Goal: Information Seeking & Learning: Learn about a topic

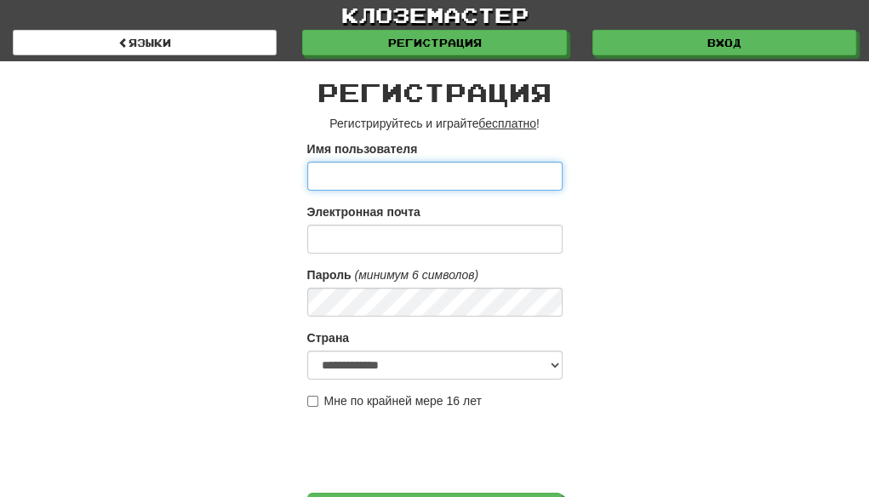
type input "*********"
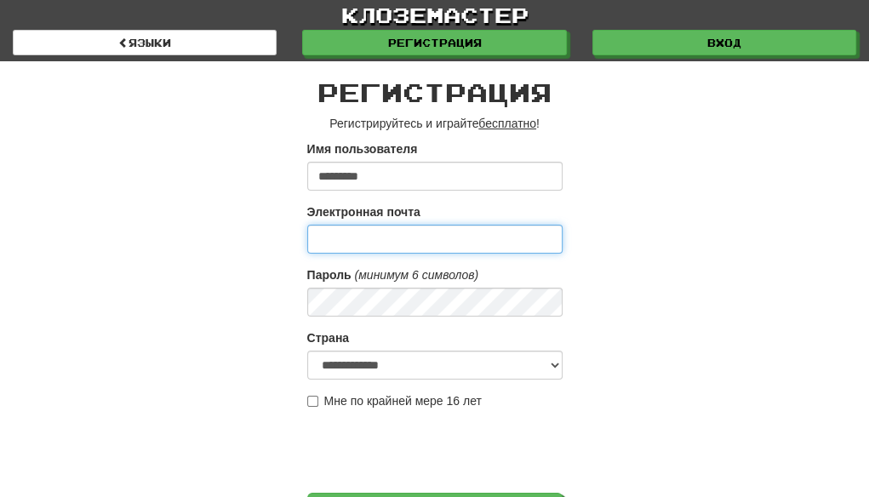
click at [402, 244] on input "Электронная почта" at bounding box center [434, 239] width 255 height 29
type input "**********"
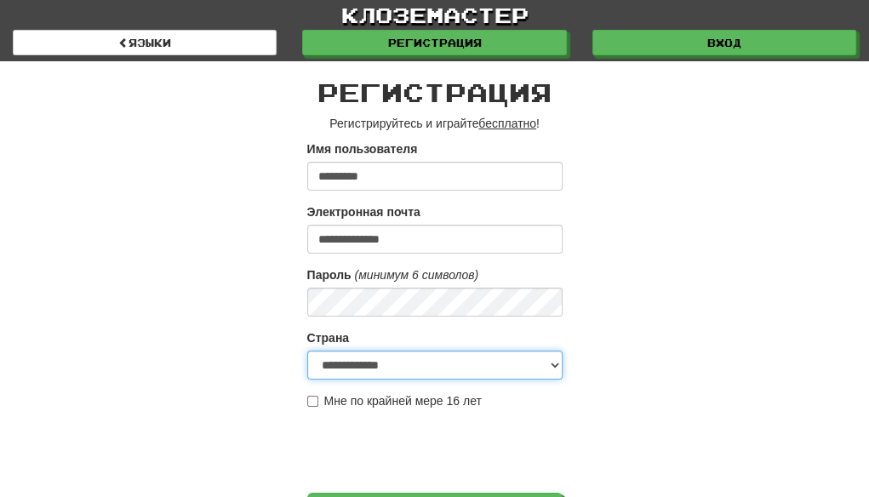
click at [558, 365] on select "**********" at bounding box center [434, 365] width 255 height 29
select select "**"
click at [307, 351] on select "**********" at bounding box center [434, 365] width 255 height 29
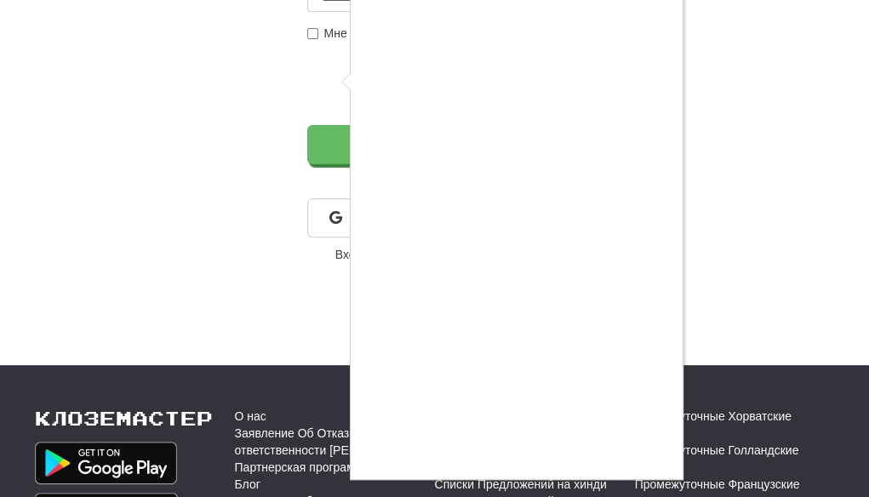
scroll to position [340, 0]
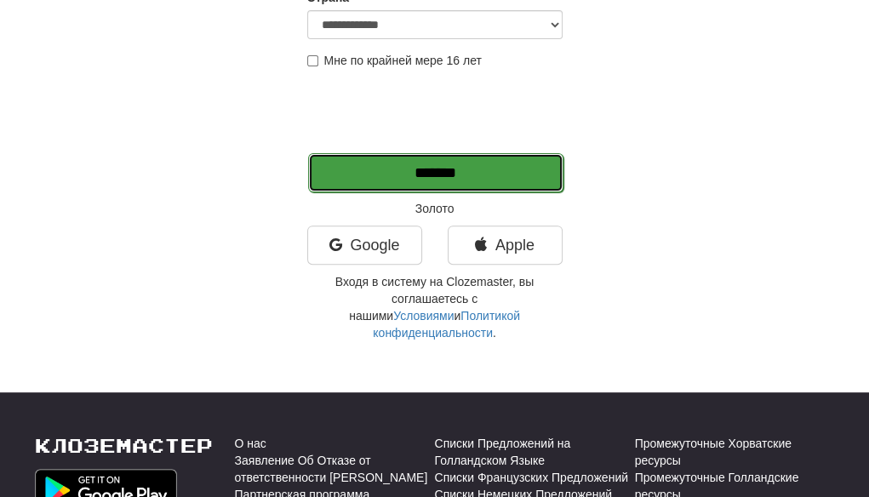
click at [458, 175] on input "*******" at bounding box center [435, 172] width 255 height 39
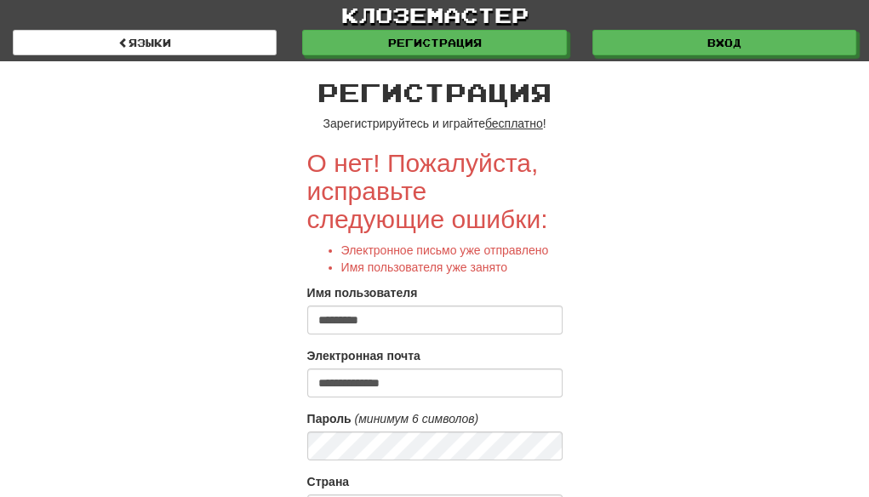
click at [537, 319] on input "*********" at bounding box center [434, 320] width 255 height 29
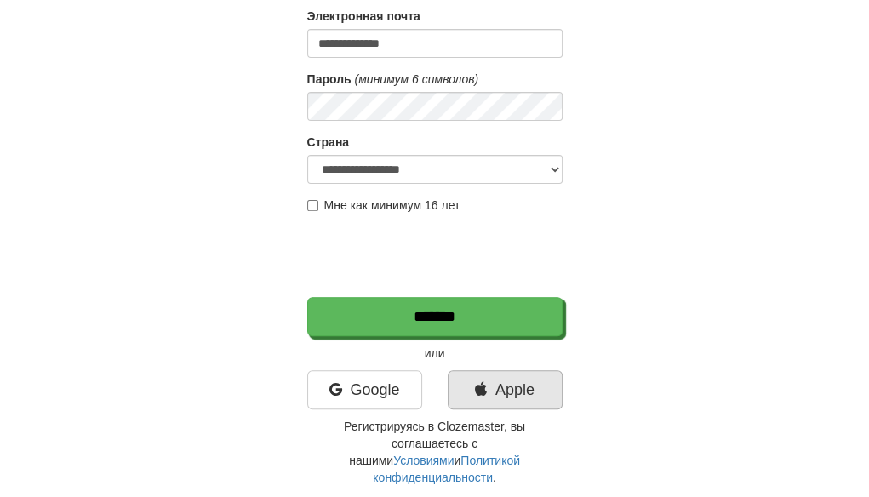
scroll to position [340, 0]
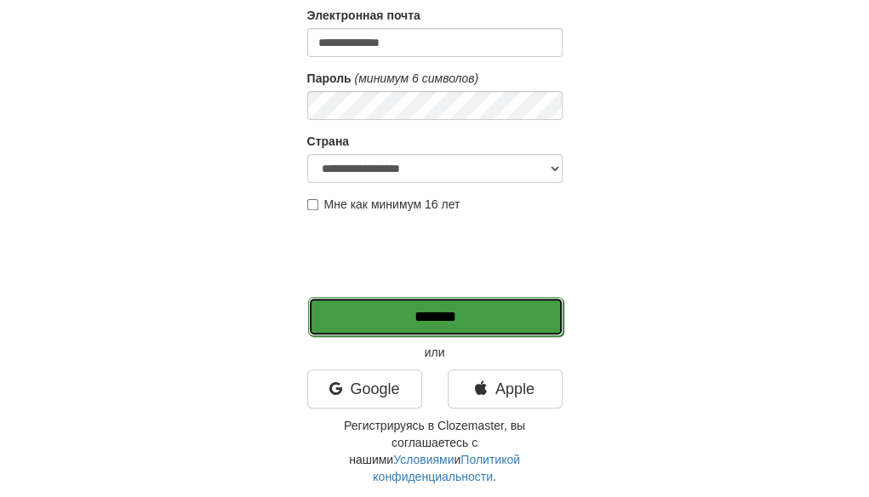
click at [429, 315] on input "*******" at bounding box center [435, 316] width 255 height 39
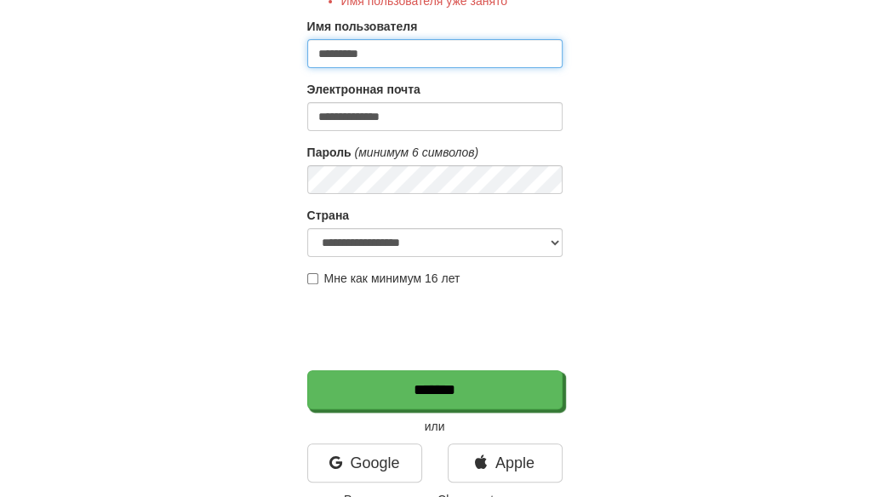
scroll to position [340, 0]
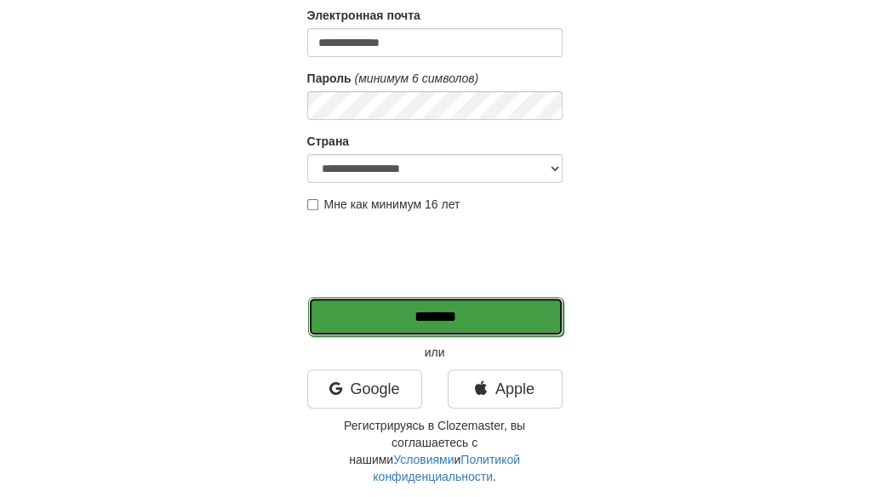
click at [459, 320] on input "*******" at bounding box center [435, 316] width 255 height 39
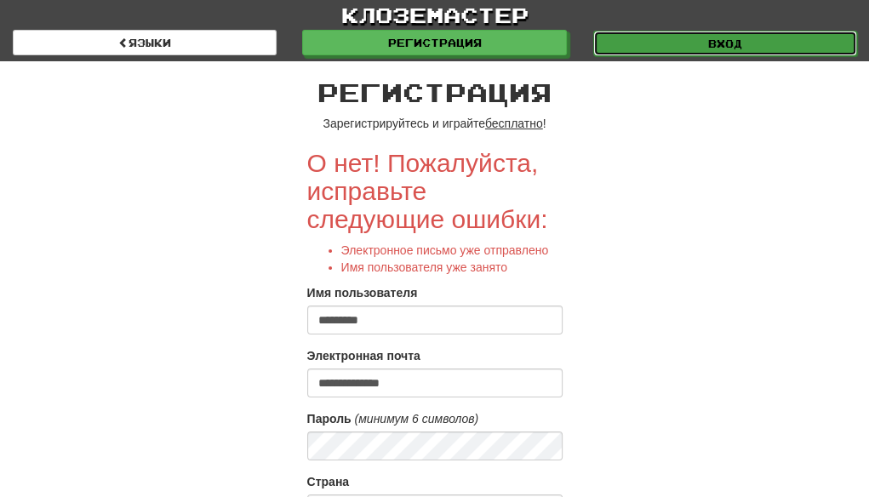
click at [678, 40] on link "Вход" at bounding box center [725, 44] width 264 height 26
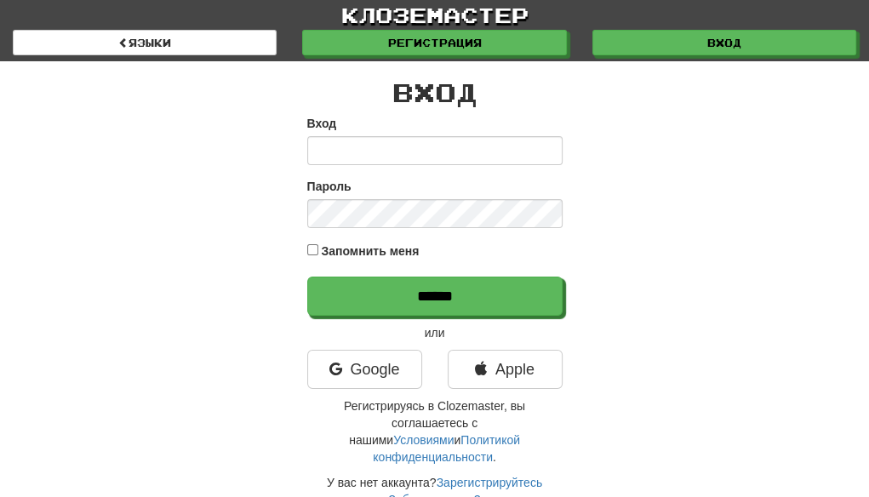
type input "*********"
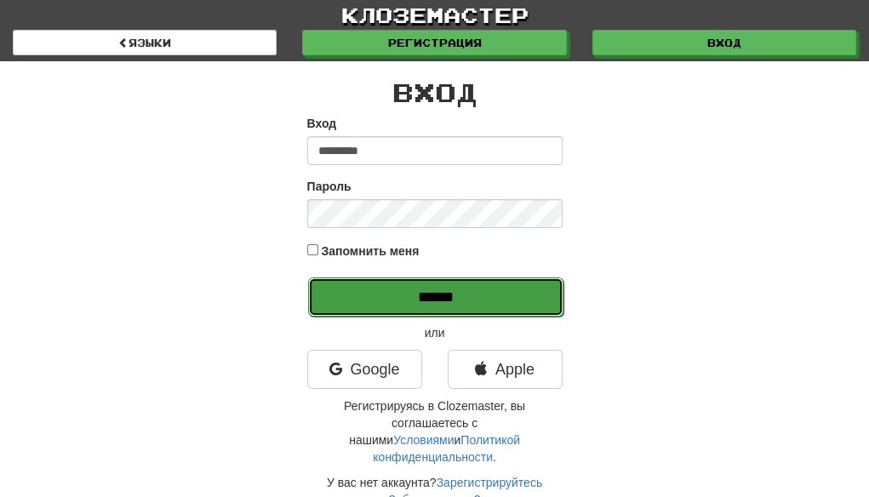
click at [437, 293] on input "******" at bounding box center [435, 296] width 255 height 39
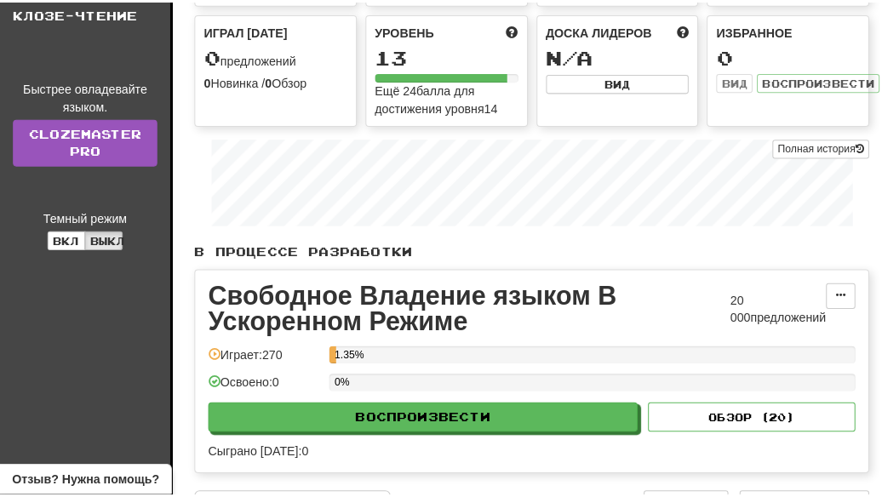
scroll to position [170, 0]
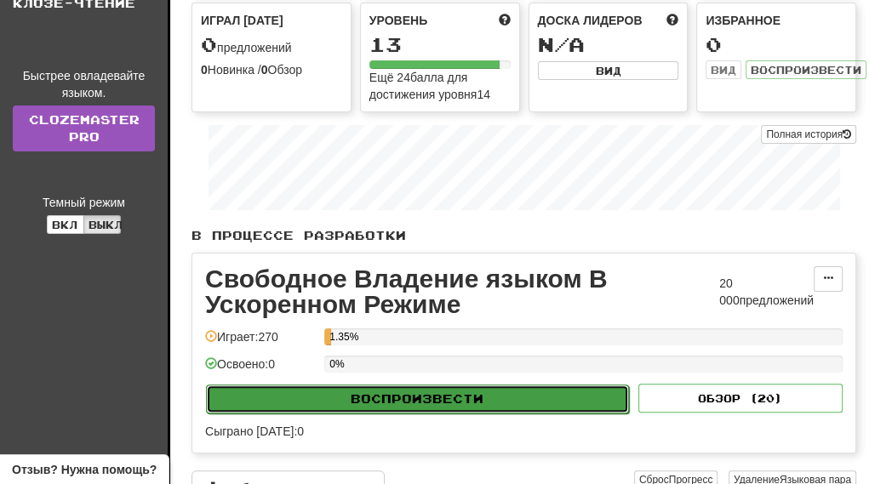
click at [458, 398] on button "Воспроизвести" at bounding box center [417, 399] width 423 height 29
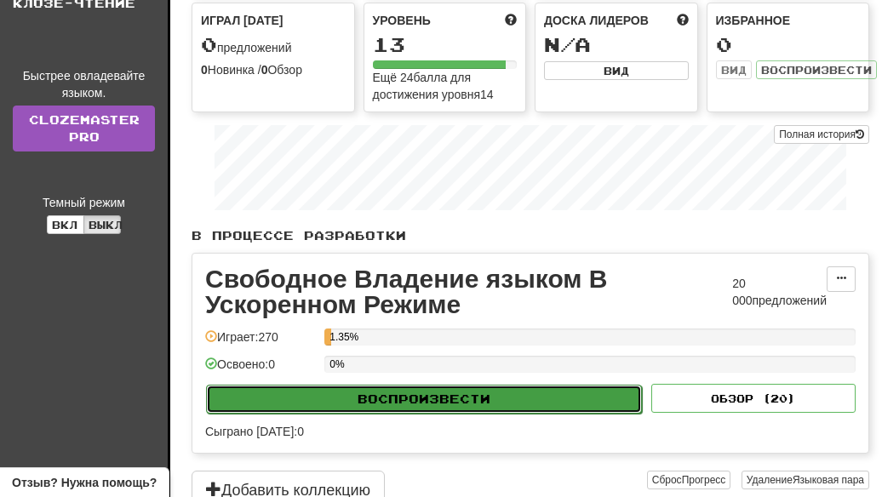
select select "**"
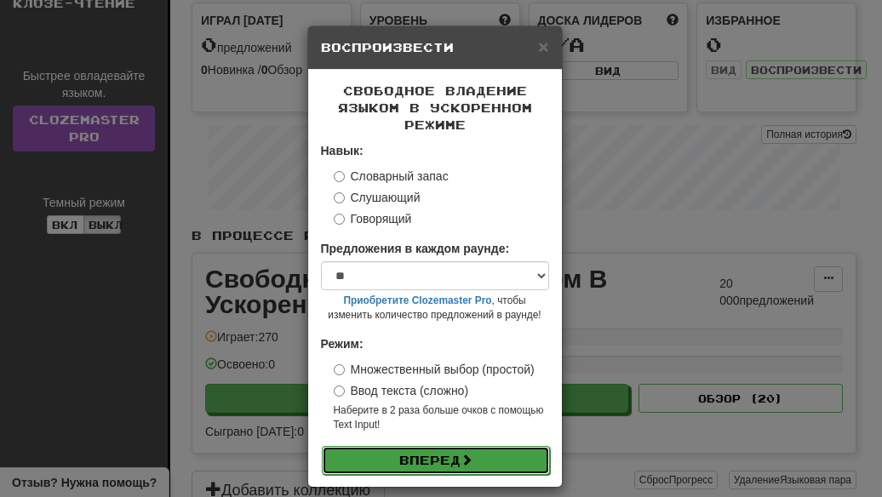
click at [438, 456] on button "Вперед" at bounding box center [436, 460] width 228 height 29
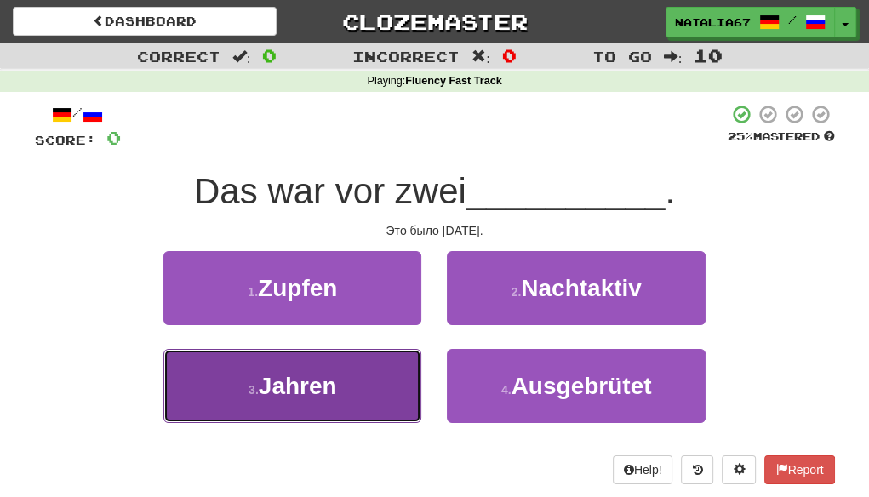
click at [344, 384] on button "3 . Jahren" at bounding box center [292, 386] width 258 height 74
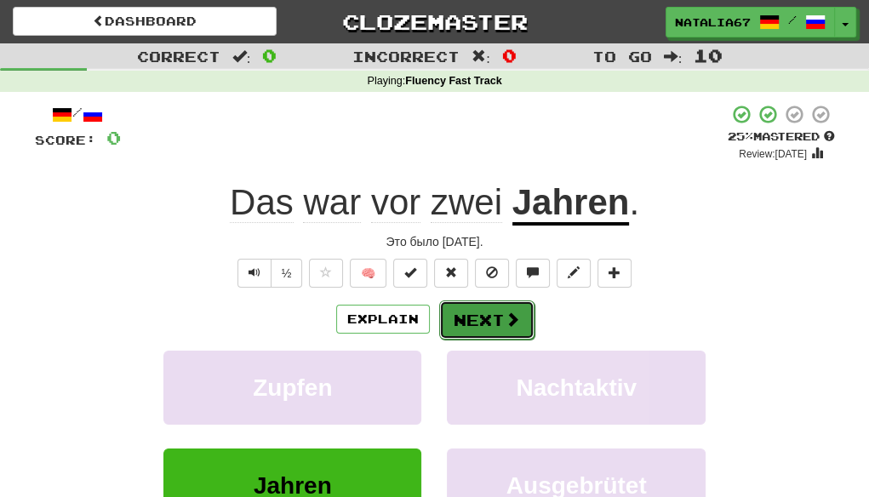
click at [483, 319] on button "Next" at bounding box center [486, 319] width 95 height 39
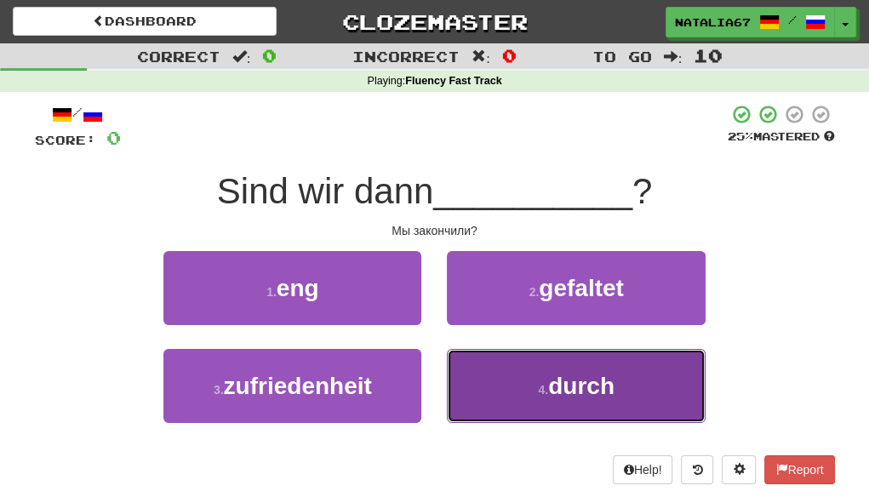
click at [569, 381] on span "durch" at bounding box center [581, 386] width 66 height 26
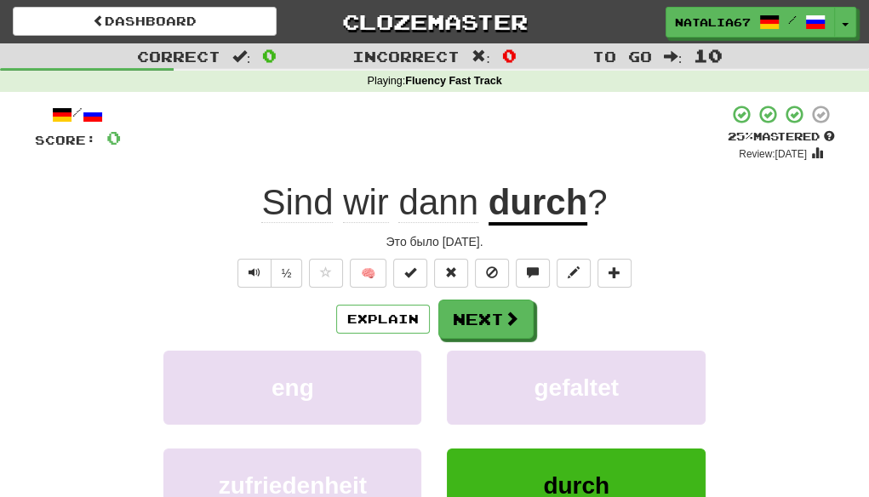
click at [521, 237] on div "Это было два года назад." at bounding box center [435, 241] width 800 height 17
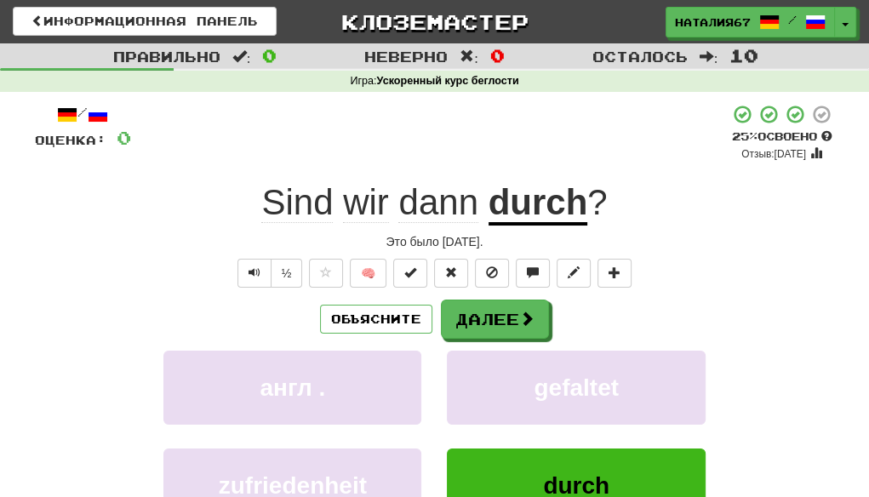
click at [443, 203] on span "dann" at bounding box center [437, 202] width 79 height 41
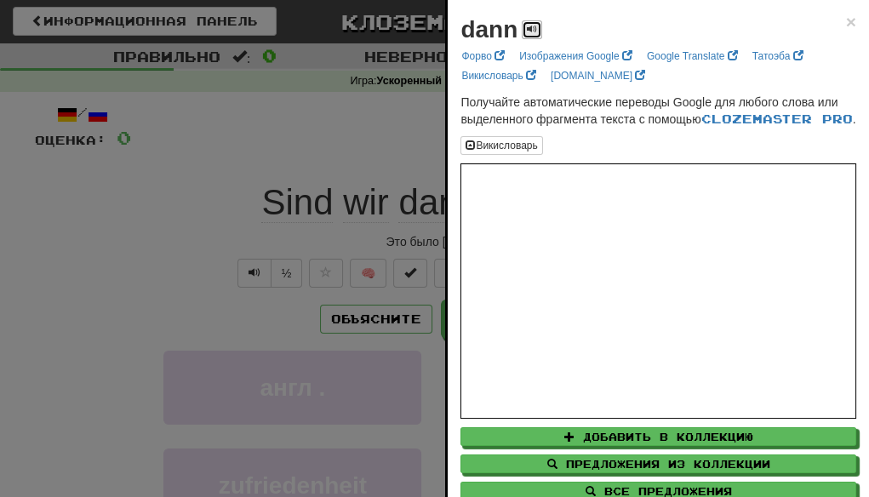
click at [529, 26] on span at bounding box center [532, 29] width 10 height 10
click at [846, 20] on span "×" at bounding box center [851, 22] width 10 height 20
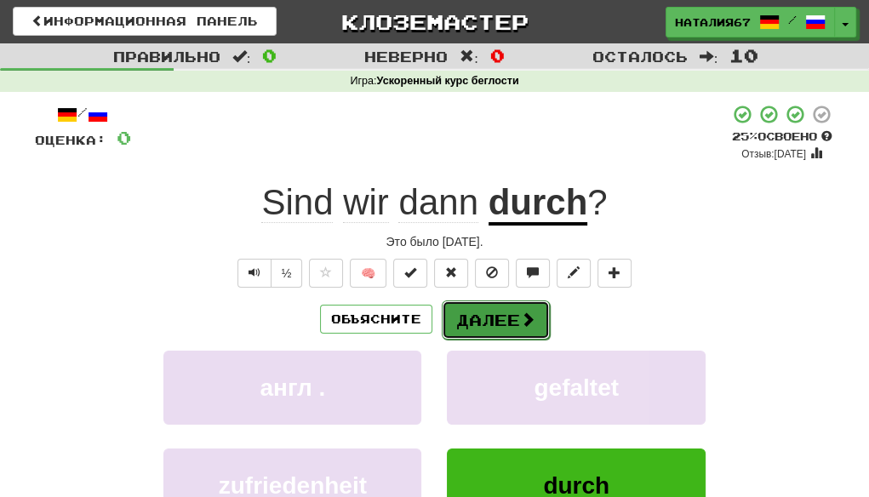
click at [504, 321] on button "Далее" at bounding box center [496, 319] width 108 height 39
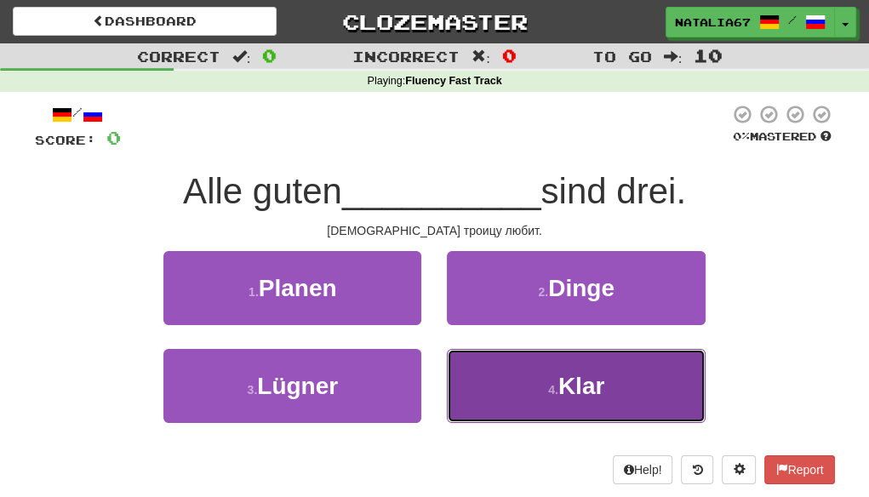
click at [582, 383] on span "Klar" at bounding box center [581, 386] width 46 height 26
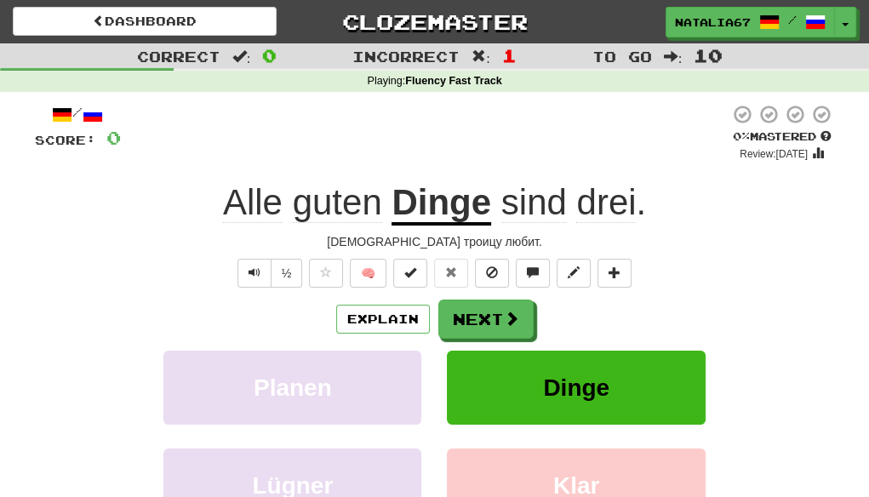
click at [452, 208] on u "Dinge" at bounding box center [442, 203] width 100 height 43
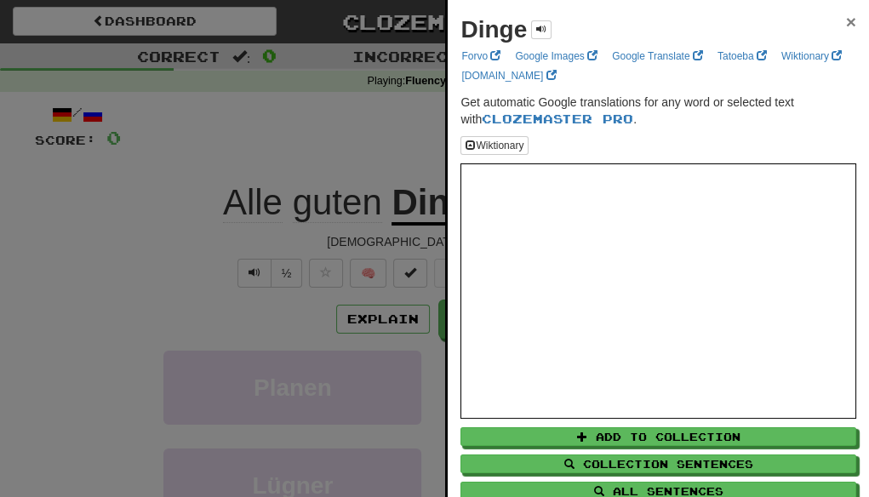
click at [846, 23] on span "×" at bounding box center [851, 22] width 10 height 20
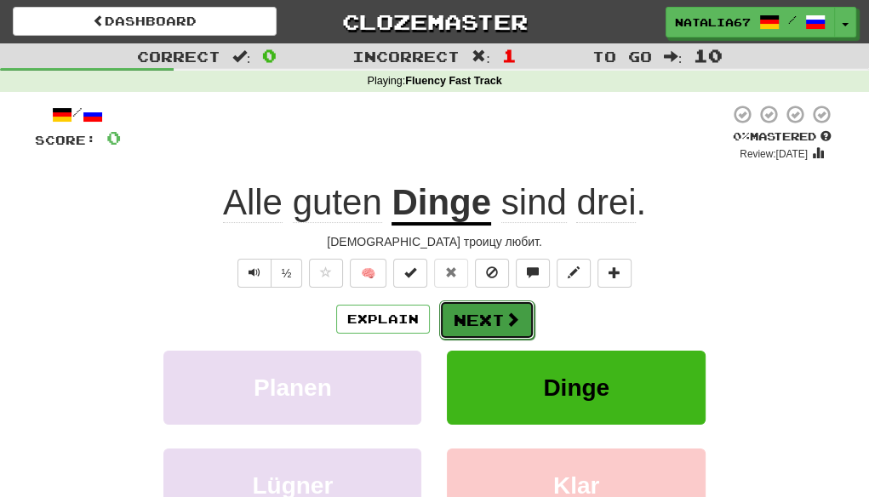
click at [490, 319] on button "Next" at bounding box center [486, 319] width 95 height 39
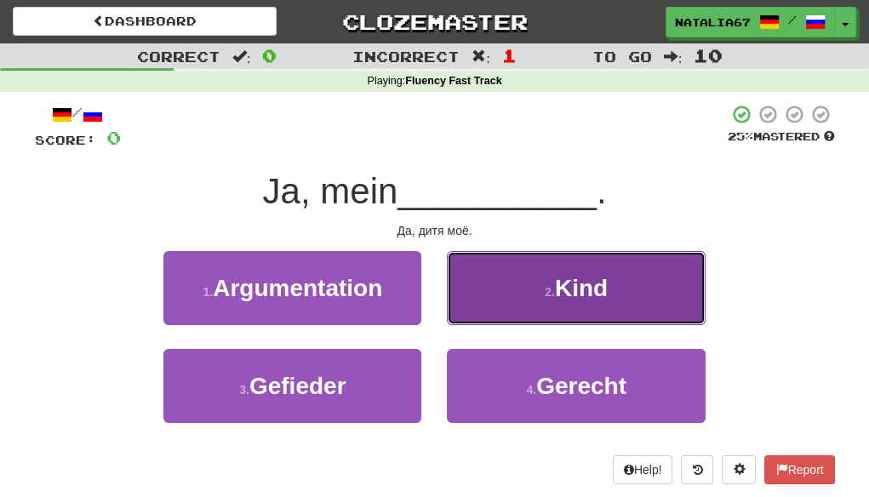
click at [578, 289] on span "Kind" at bounding box center [581, 288] width 53 height 26
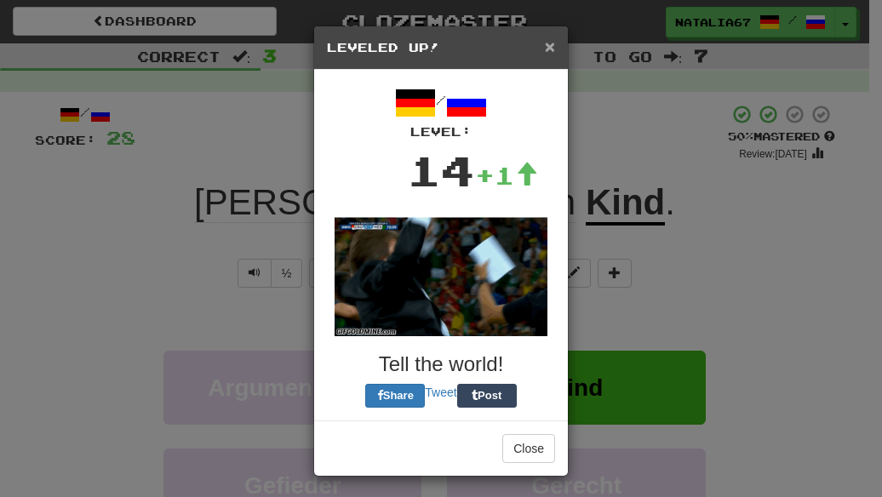
click at [545, 46] on span "×" at bounding box center [550, 47] width 10 height 20
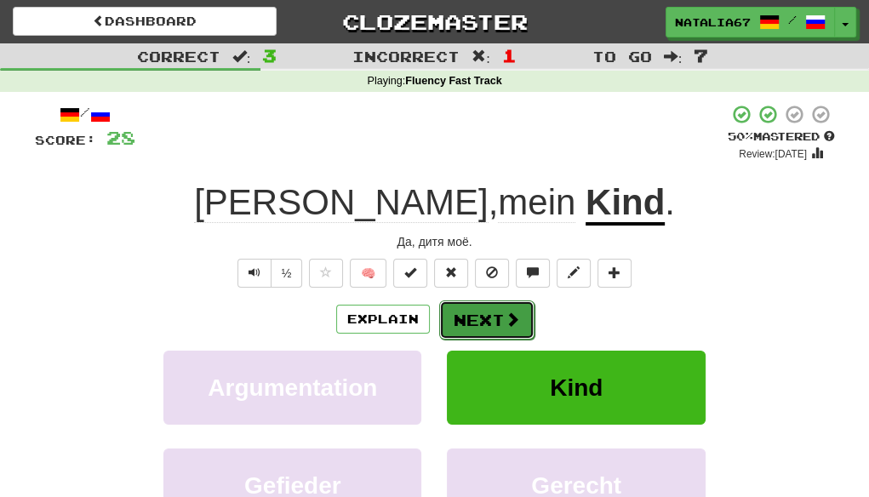
click at [490, 321] on button "Next" at bounding box center [486, 319] width 95 height 39
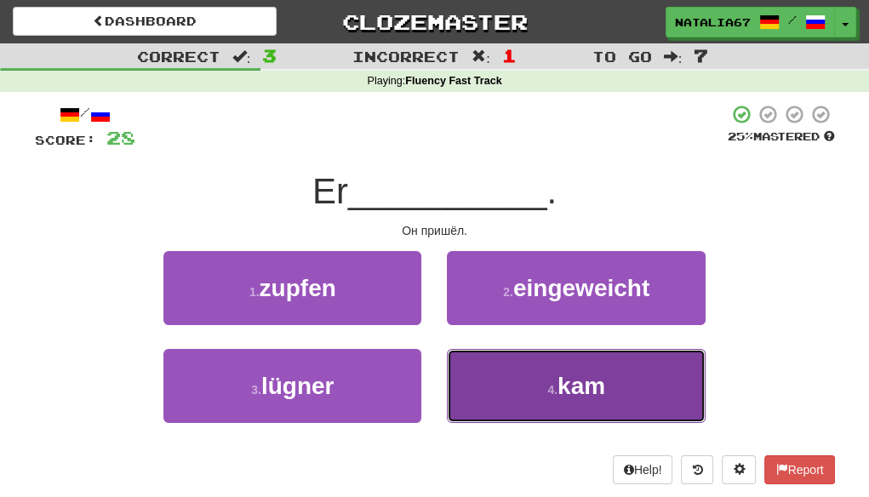
click at [574, 387] on span "kam" at bounding box center [581, 386] width 48 height 26
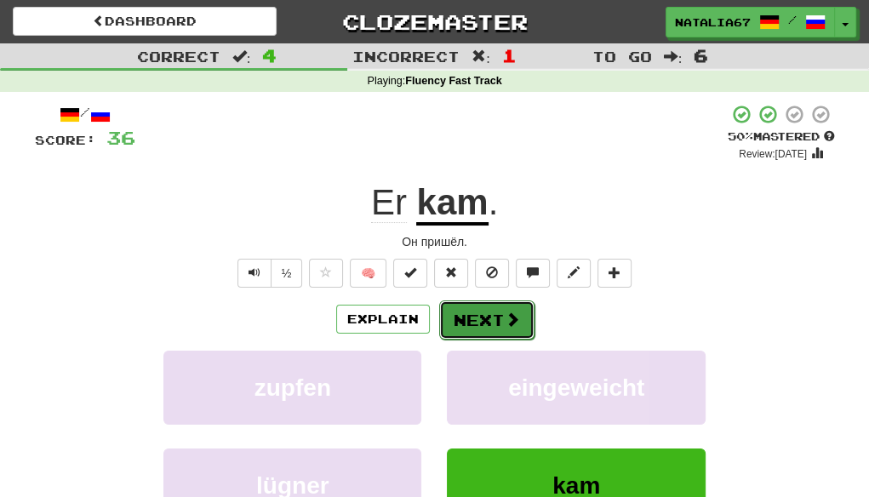
click at [501, 319] on button "Next" at bounding box center [486, 319] width 95 height 39
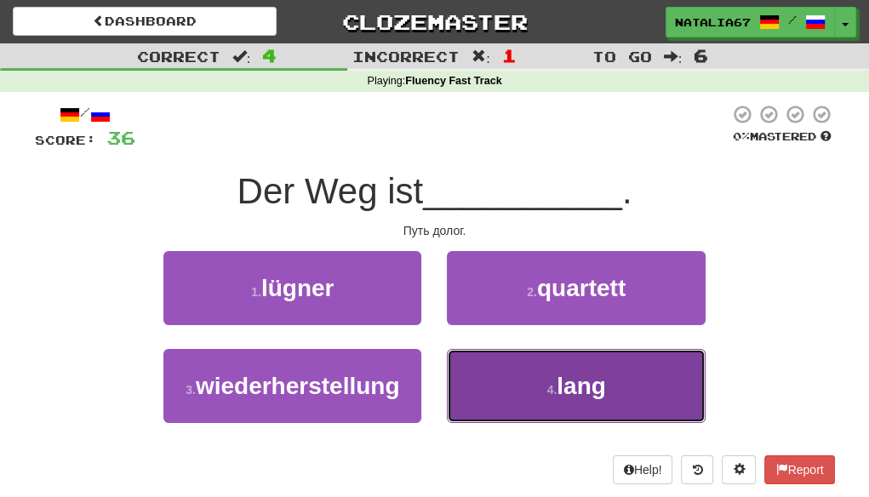
click at [603, 386] on span "lang" at bounding box center [581, 386] width 49 height 26
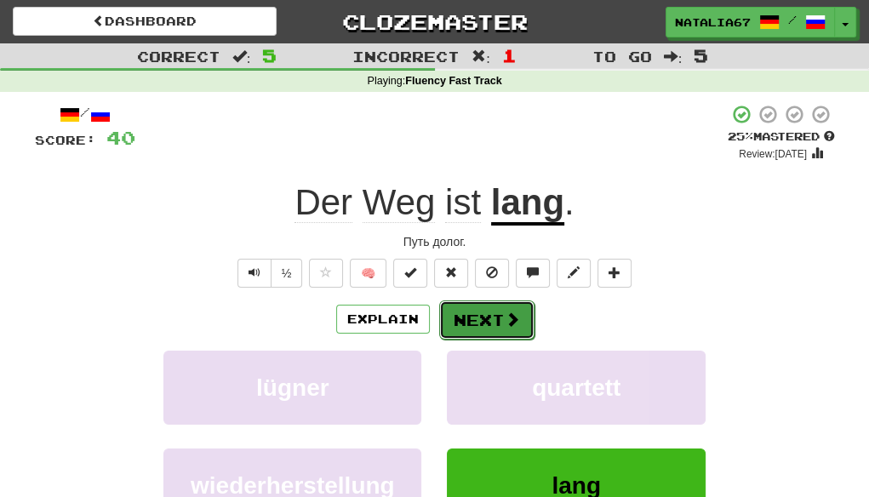
click at [494, 321] on button "Next" at bounding box center [486, 319] width 95 height 39
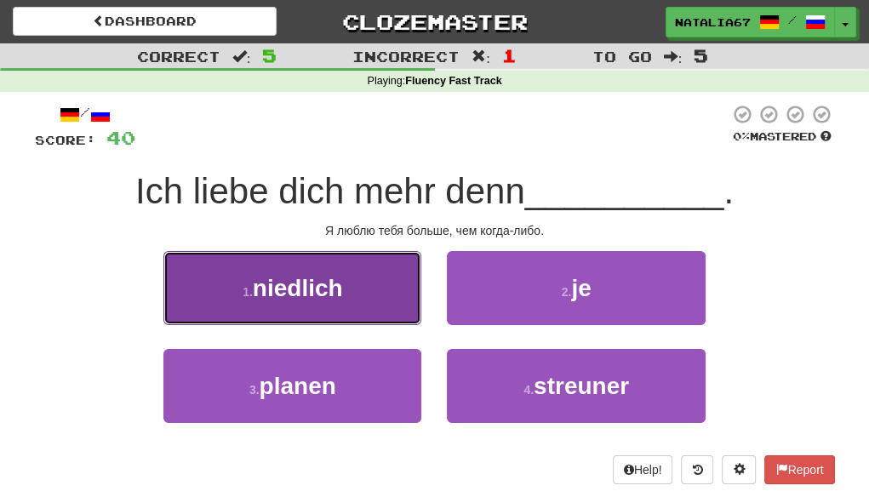
click at [305, 288] on span "niedlich" at bounding box center [298, 288] width 90 height 26
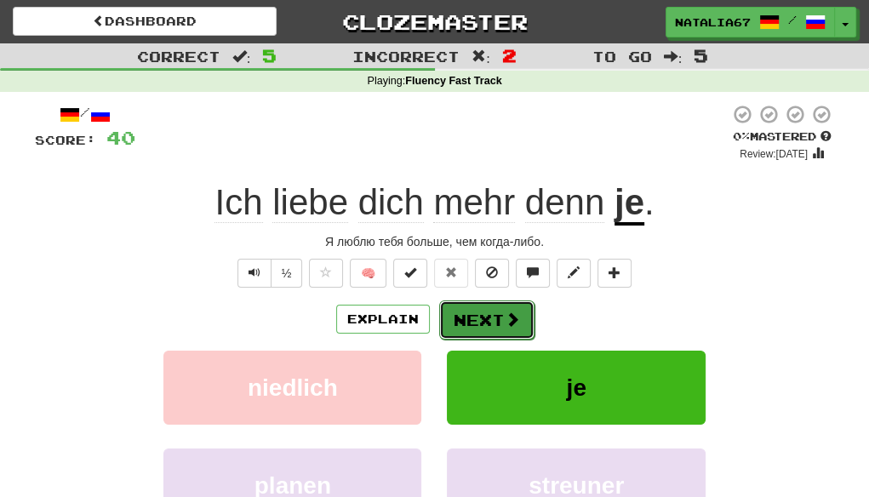
click at [505, 313] on span at bounding box center [512, 319] width 15 height 15
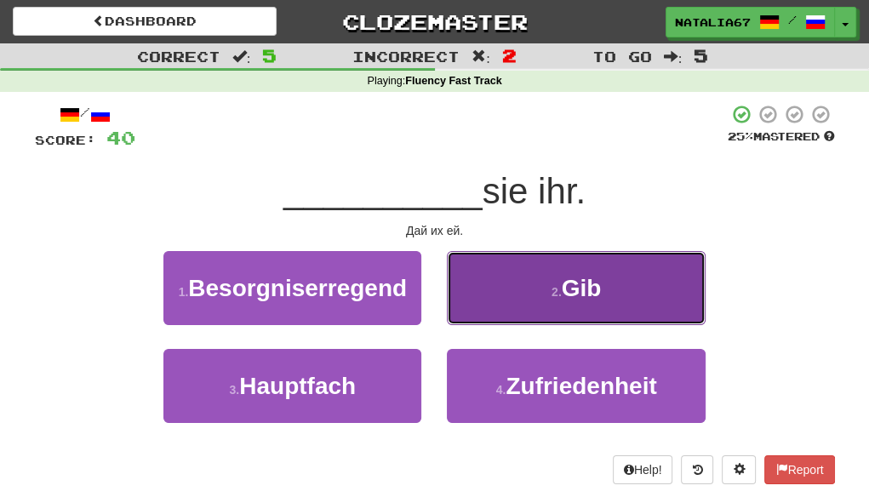
click at [566, 299] on span "Gib" at bounding box center [582, 288] width 40 height 26
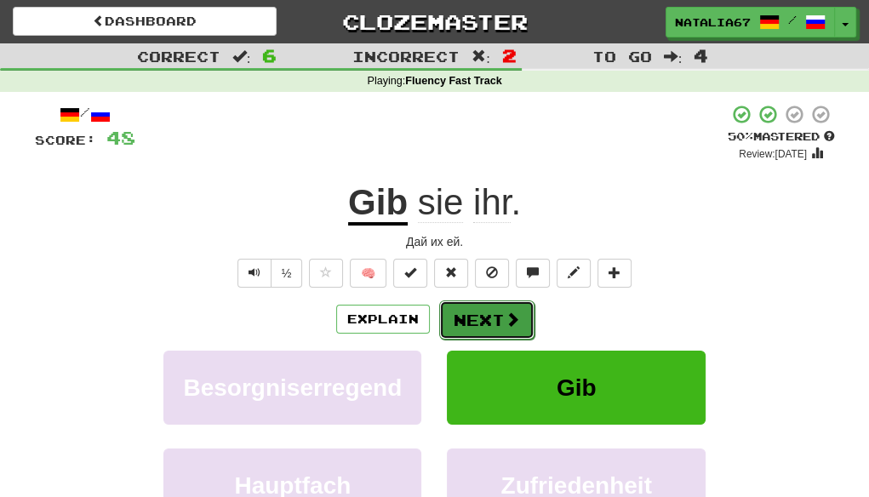
click at [499, 317] on button "Next" at bounding box center [486, 319] width 95 height 39
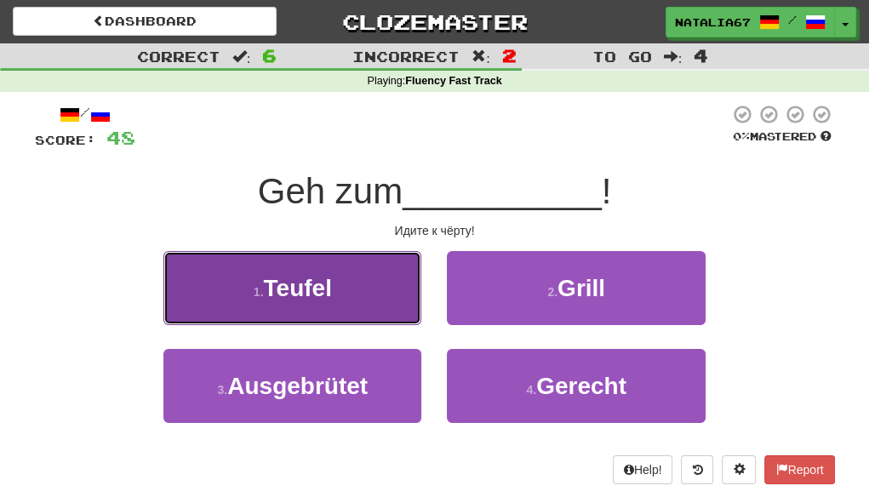
click at [311, 295] on span "Teufel" at bounding box center [297, 288] width 68 height 26
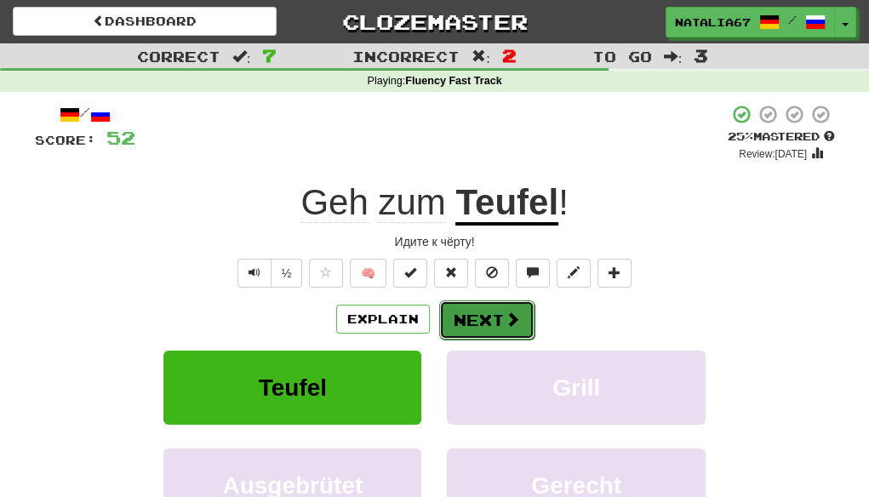
click at [495, 323] on button "Next" at bounding box center [486, 319] width 95 height 39
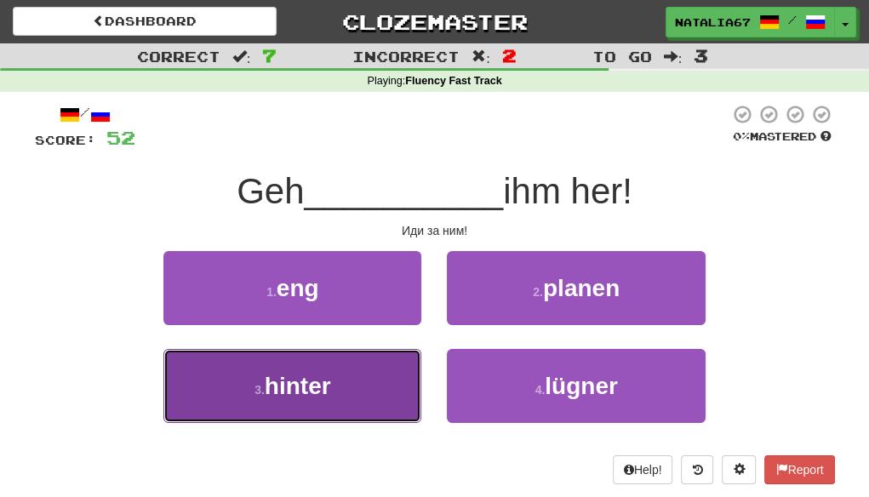
click at [305, 386] on span "hinter" at bounding box center [298, 386] width 66 height 26
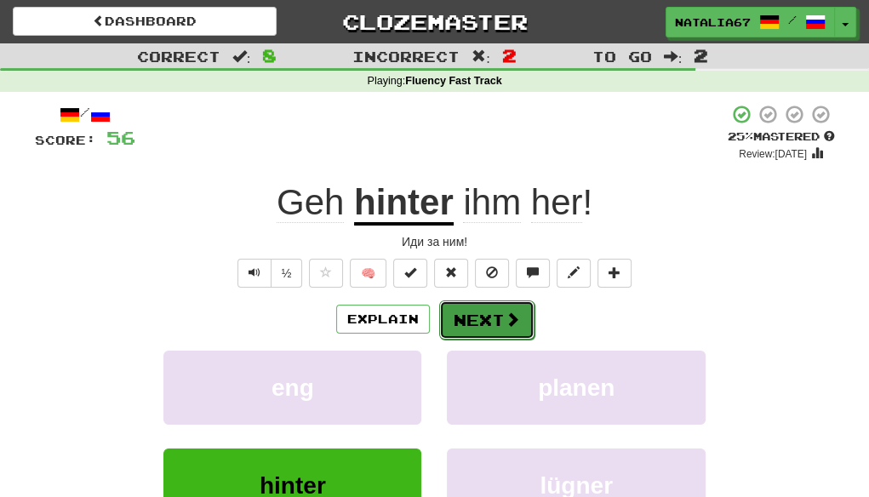
click at [500, 316] on button "Next" at bounding box center [486, 319] width 95 height 39
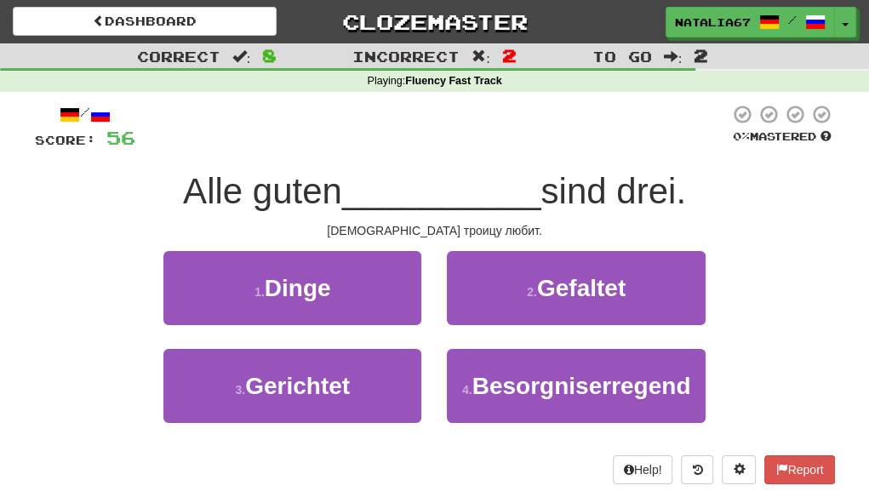
click at [102, 280] on div "1 . Dinge 2 . Gefaltet" at bounding box center [434, 300] width 851 height 98
click at [415, 56] on span "Incorrect" at bounding box center [405, 56] width 107 height 17
click at [664, 57] on span ":" at bounding box center [673, 56] width 19 height 14
click at [668, 58] on span ":" at bounding box center [673, 56] width 19 height 14
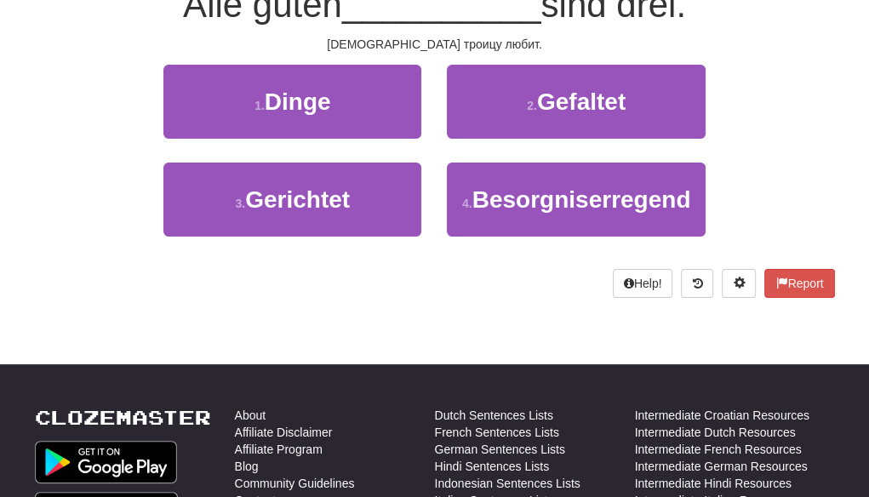
scroll to position [85, 0]
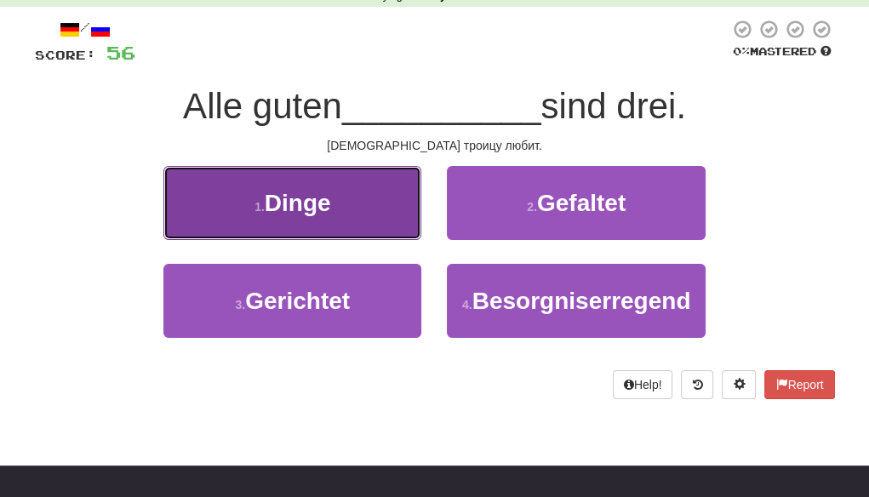
click at [342, 211] on button "1 . Dinge" at bounding box center [292, 203] width 258 height 74
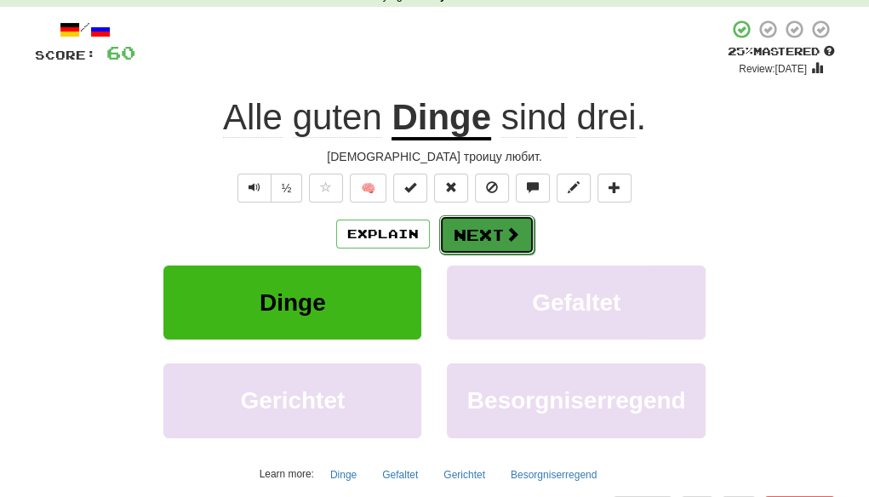
click at [481, 231] on button "Next" at bounding box center [486, 234] width 95 height 39
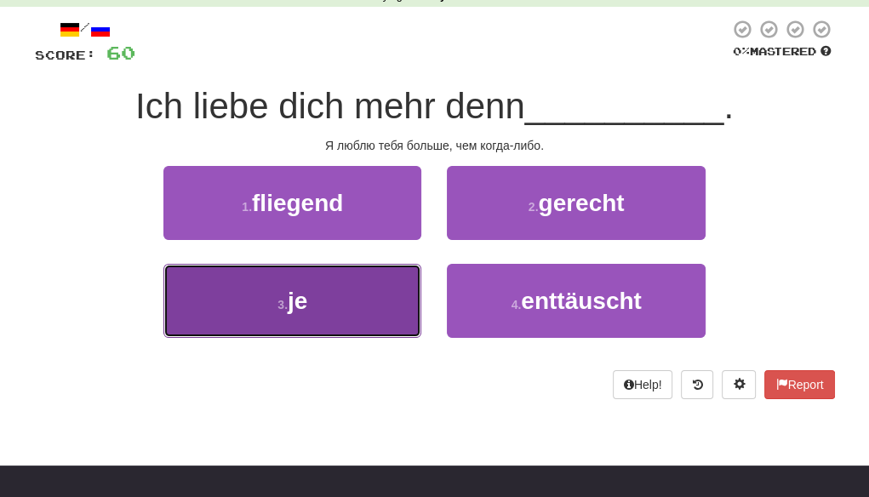
click at [352, 315] on button "3 . je" at bounding box center [292, 301] width 258 height 74
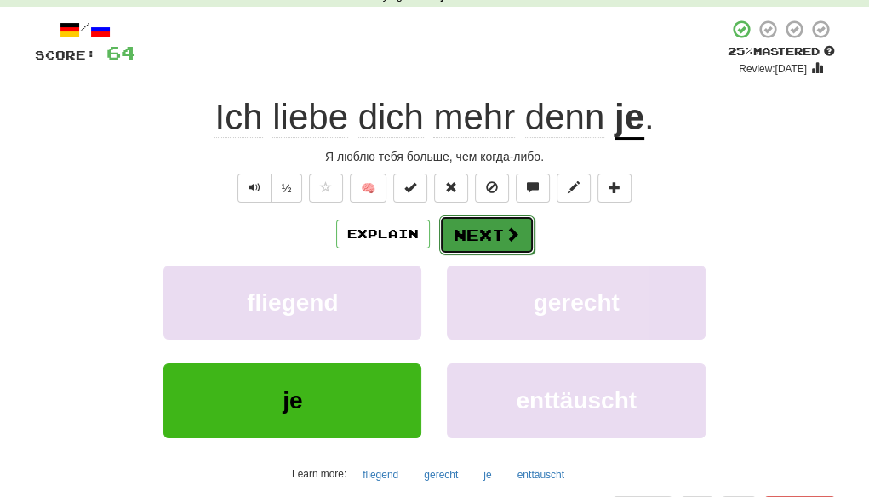
click at [484, 231] on button "Next" at bounding box center [486, 234] width 95 height 39
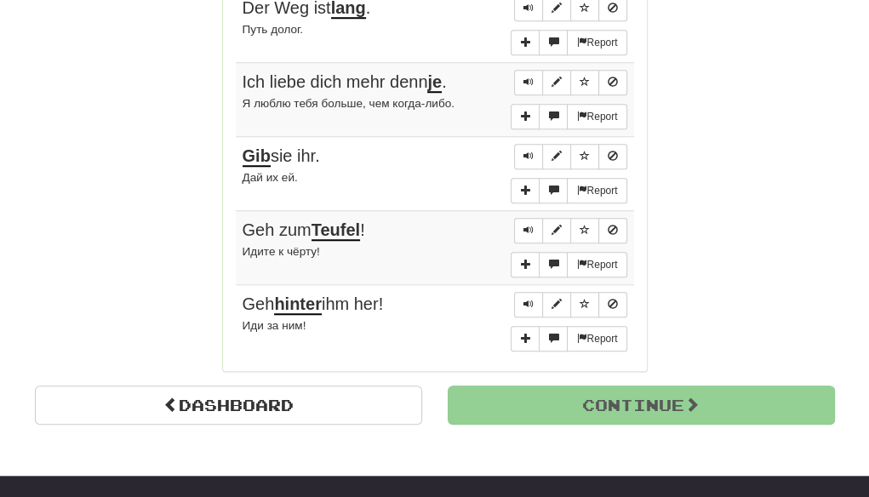
scroll to position [1106, 0]
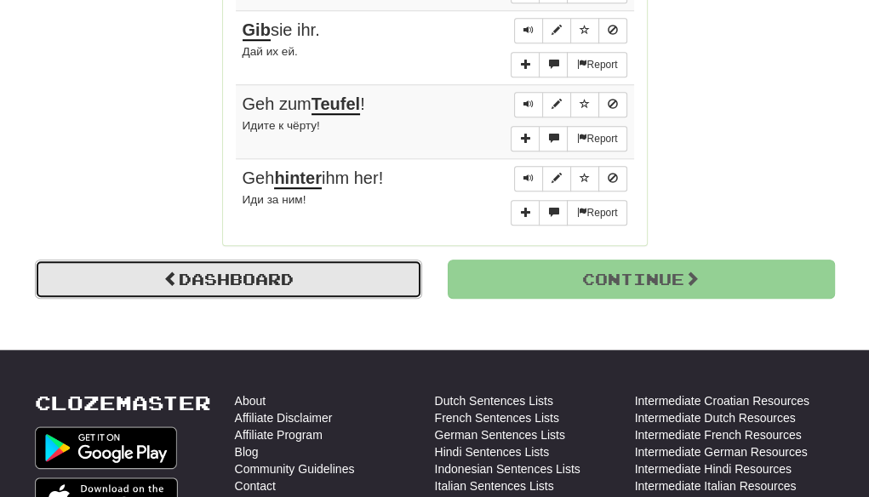
click at [254, 272] on link "Dashboard" at bounding box center [228, 279] width 387 height 39
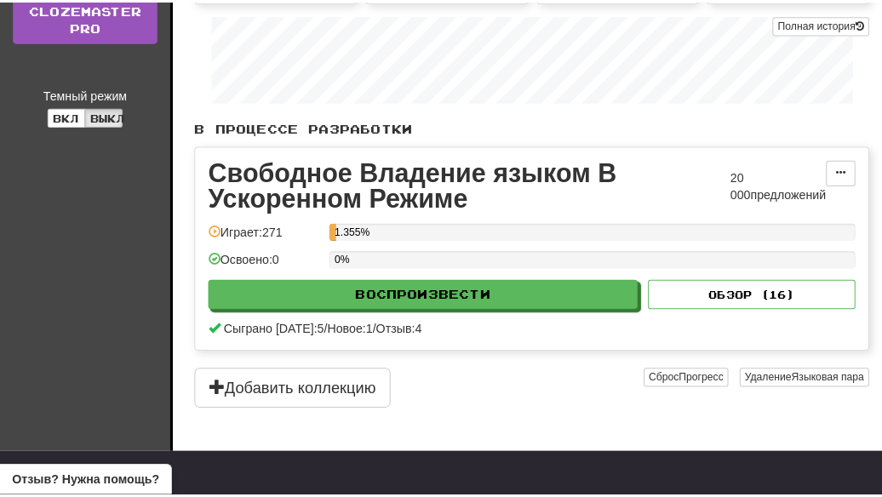
scroll to position [255, 0]
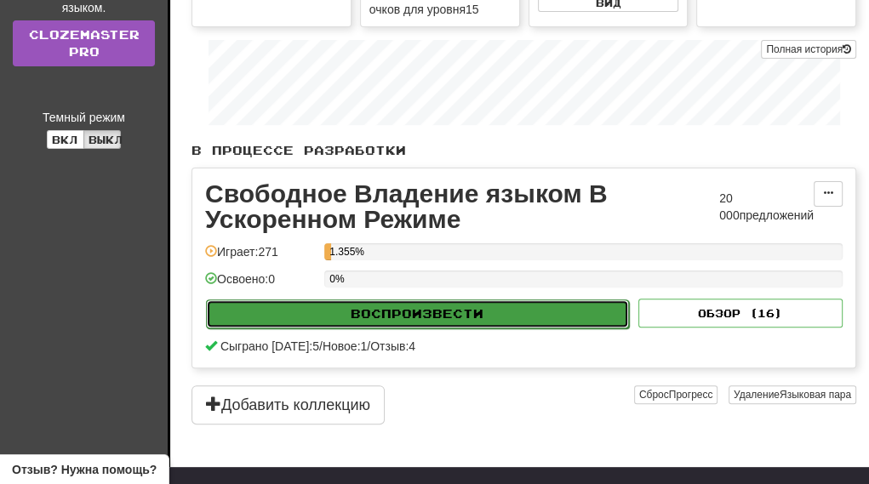
click at [496, 309] on button "Воспроизвести" at bounding box center [417, 314] width 423 height 29
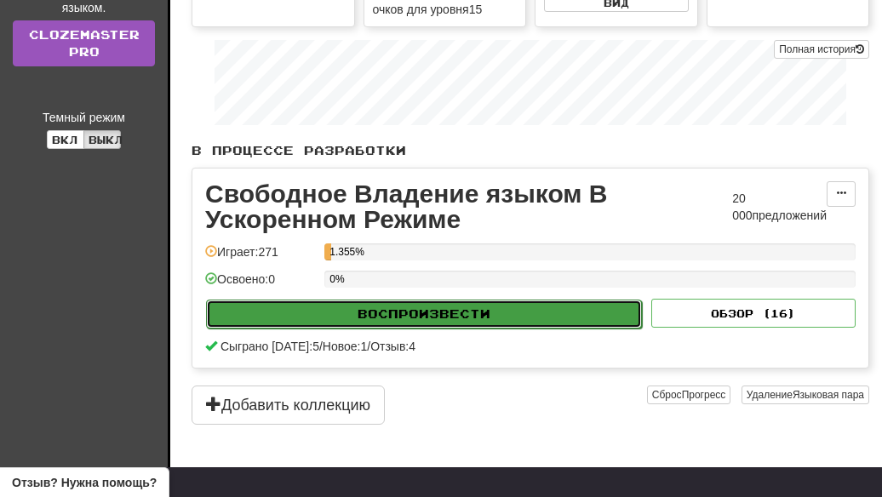
select select "**"
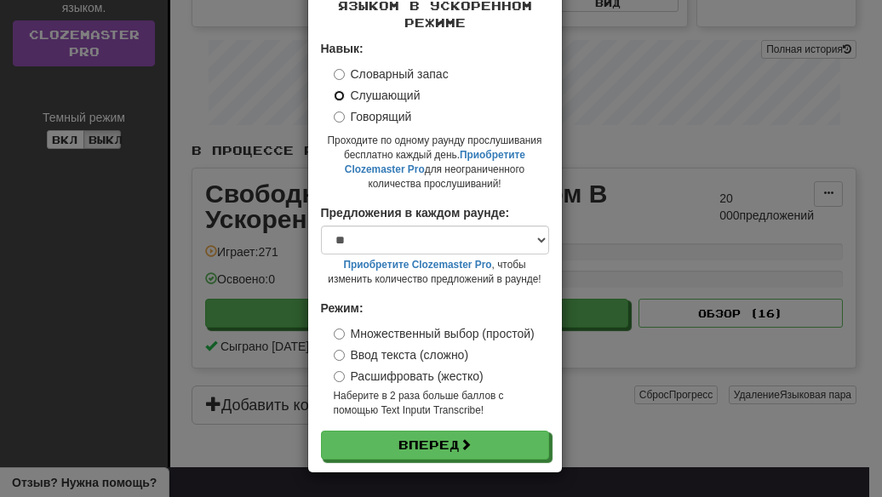
scroll to position [105, 0]
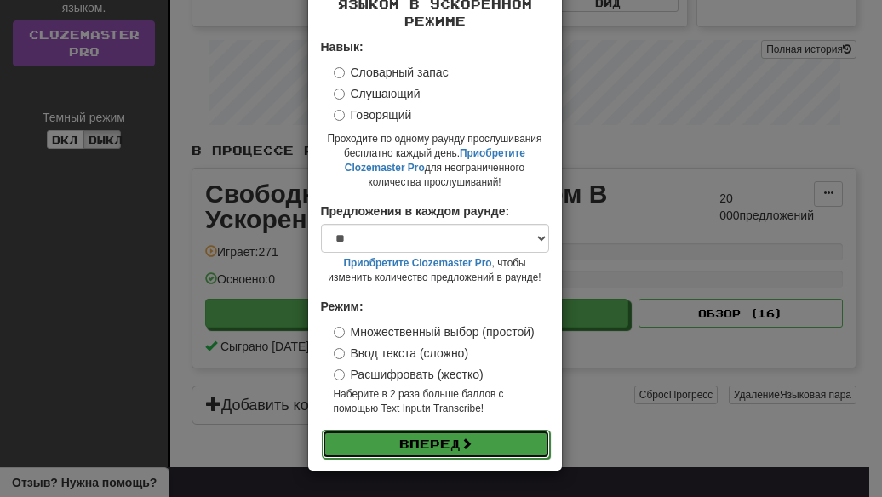
click at [420, 445] on button "Вперед" at bounding box center [436, 444] width 228 height 29
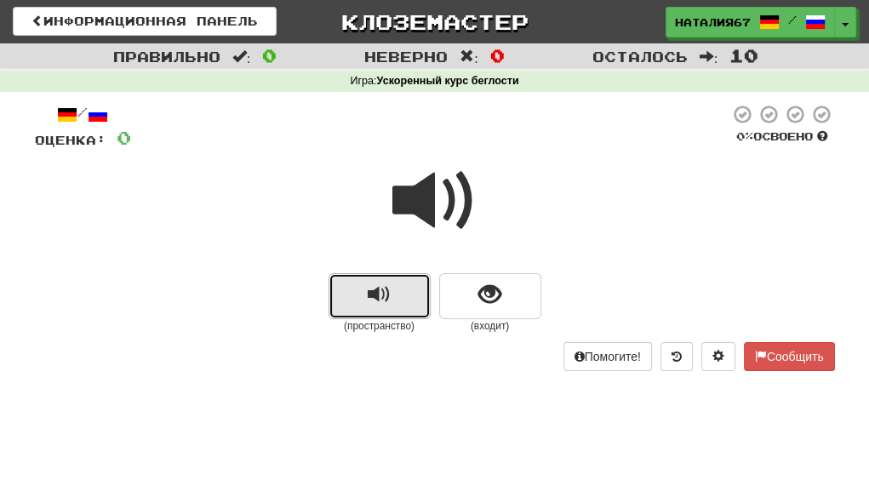
click at [381, 300] on span "воспроизведение аудио" at bounding box center [379, 294] width 23 height 23
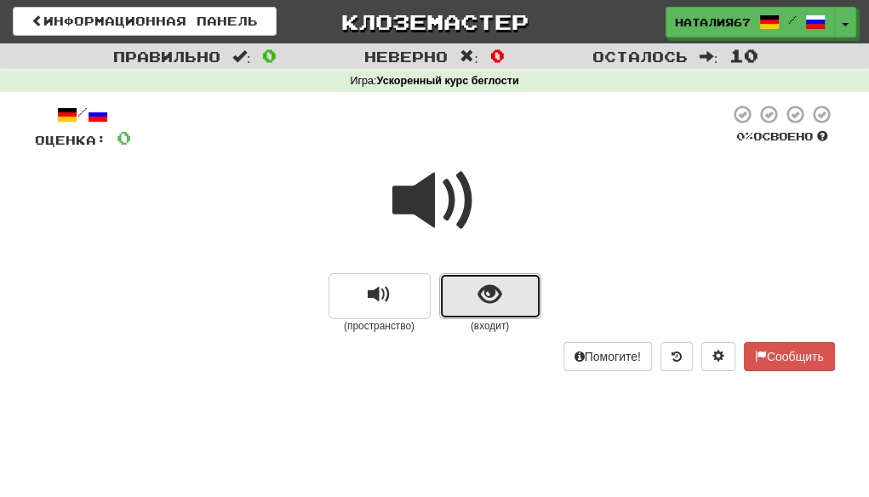
click at [499, 300] on span "показать предложение" at bounding box center [489, 294] width 23 height 23
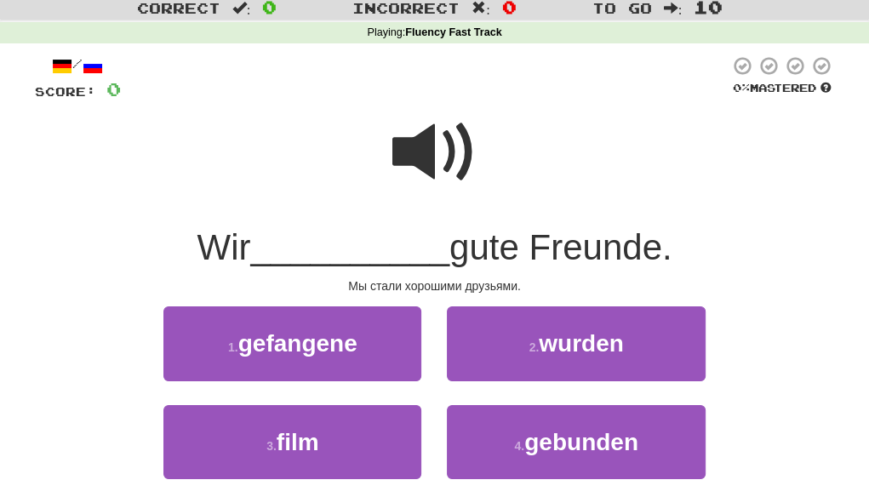
scroll to position [85, 0]
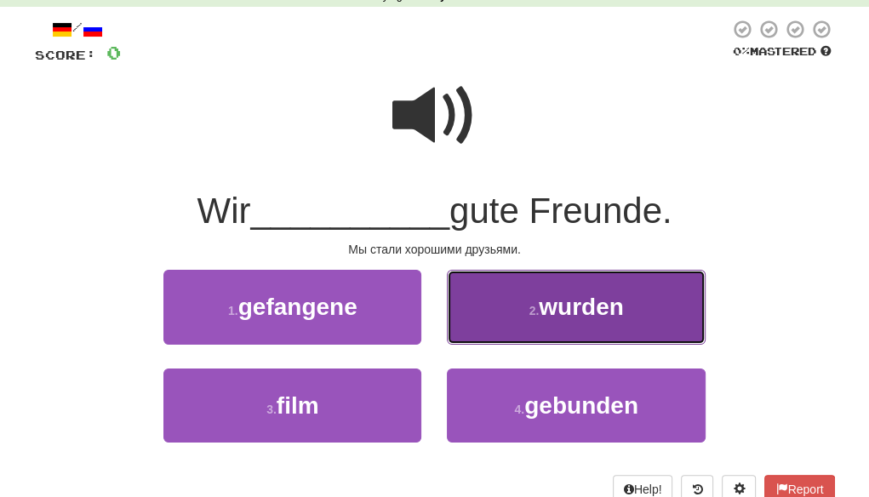
click at [606, 311] on span "wurden" at bounding box center [581, 307] width 85 height 26
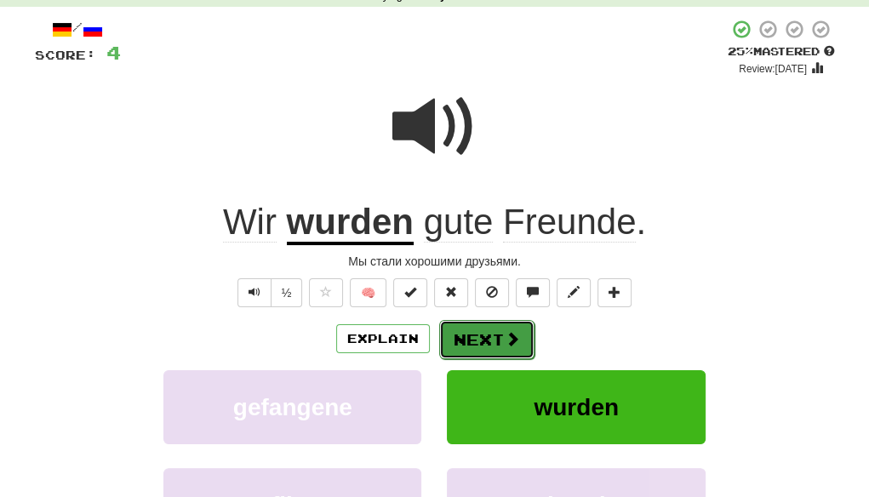
click at [497, 336] on button "Next" at bounding box center [486, 339] width 95 height 39
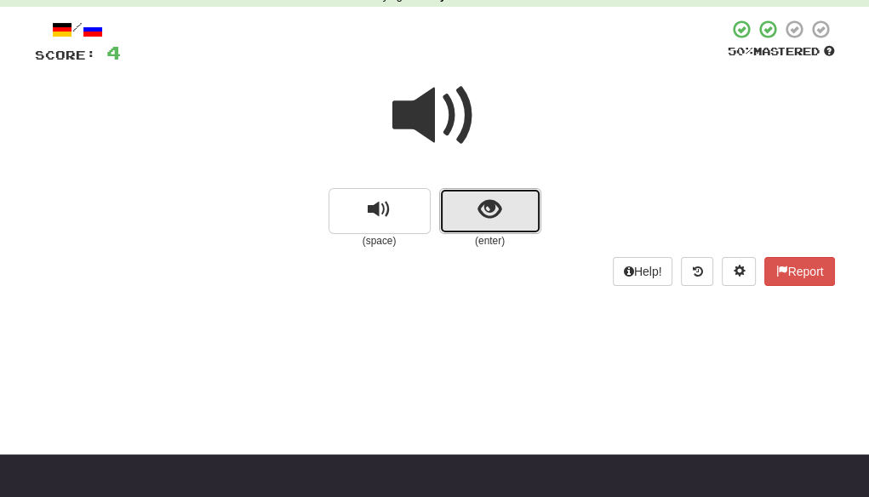
click at [488, 219] on span "show sentence" at bounding box center [489, 209] width 23 height 23
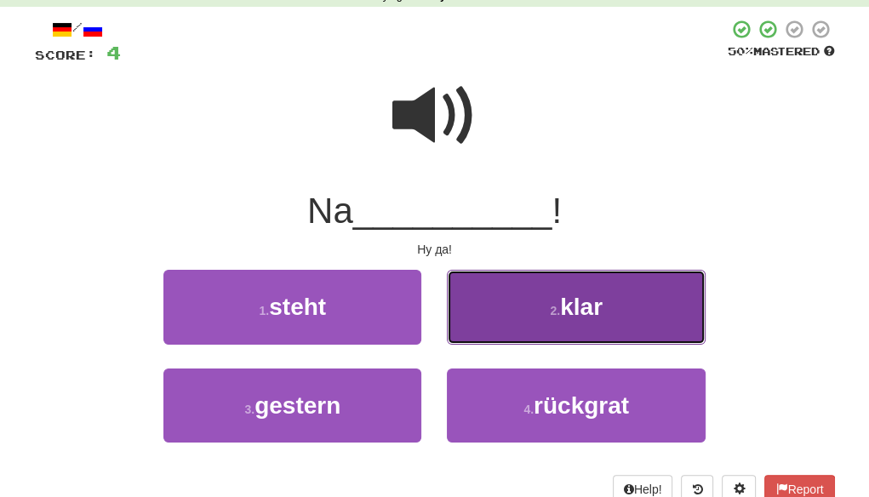
click at [578, 305] on span "klar" at bounding box center [581, 307] width 43 height 26
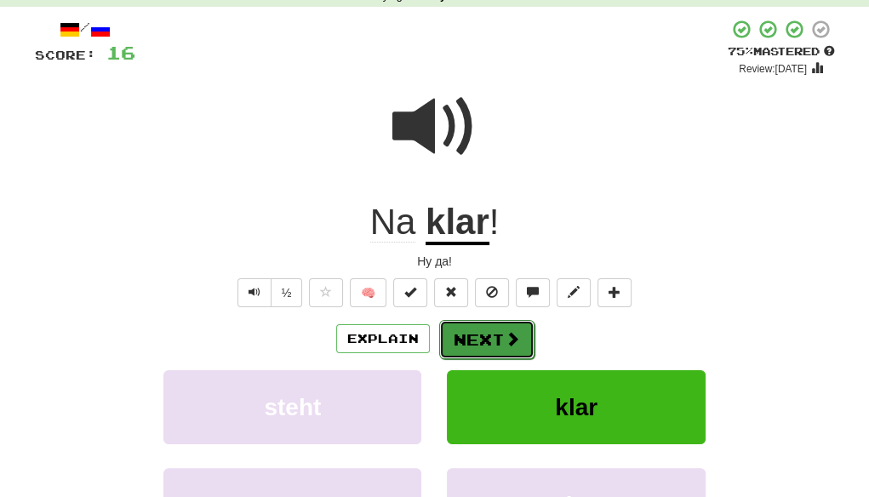
click at [497, 337] on button "Next" at bounding box center [486, 339] width 95 height 39
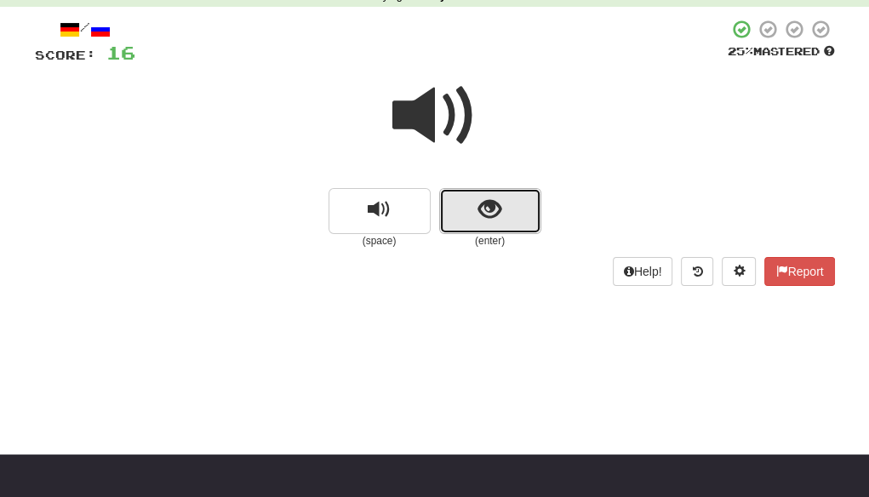
click at [485, 220] on span "show sentence" at bounding box center [489, 209] width 23 height 23
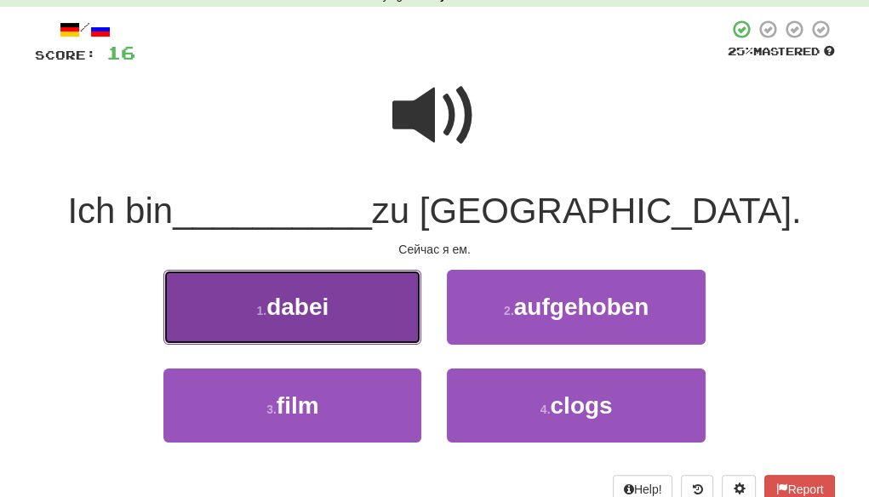
click at [329, 310] on span "dabei" at bounding box center [297, 307] width 62 height 26
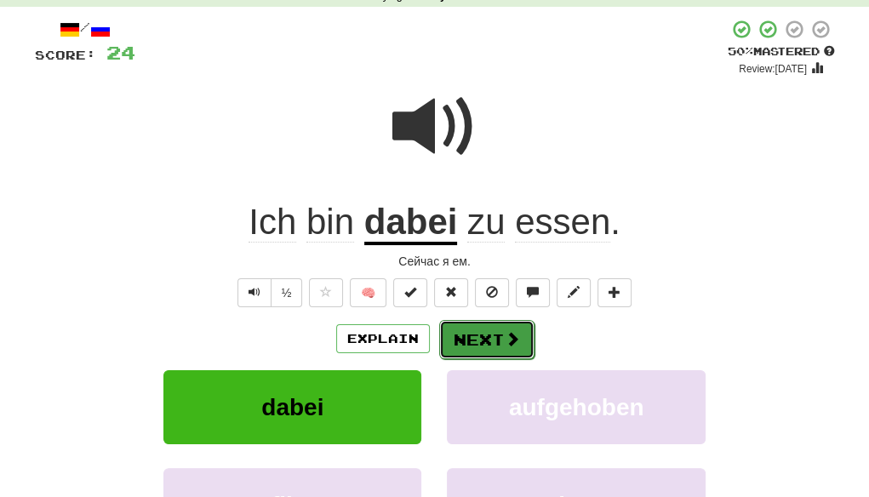
click at [481, 336] on button "Next" at bounding box center [486, 339] width 95 height 39
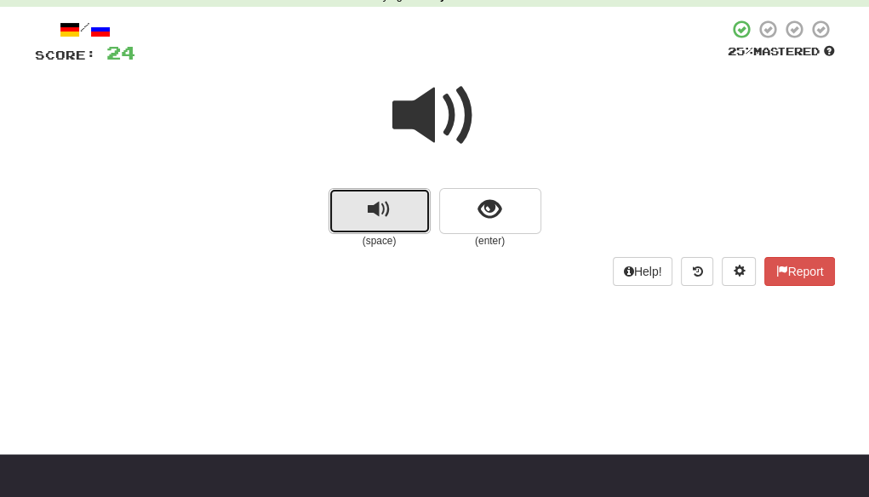
click at [388, 220] on span "replay audio" at bounding box center [379, 209] width 23 height 23
click at [381, 214] on span "replay audio" at bounding box center [379, 209] width 23 height 23
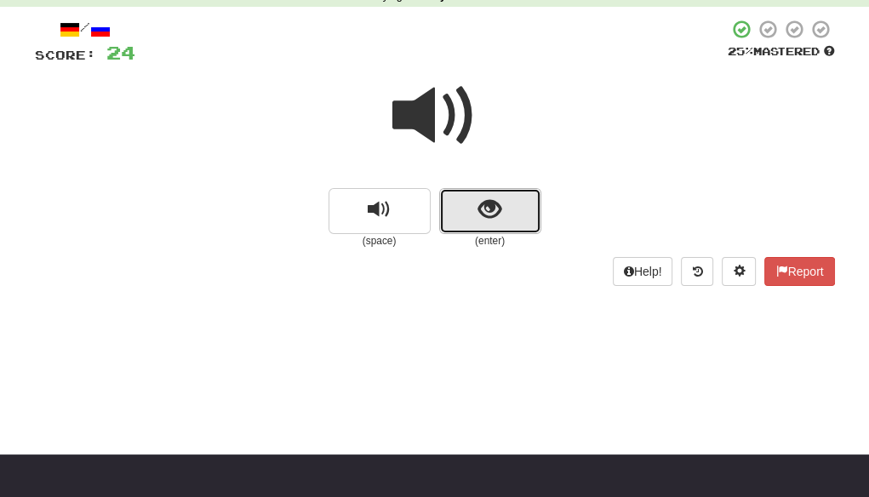
click at [510, 208] on button "show sentence" at bounding box center [490, 211] width 102 height 46
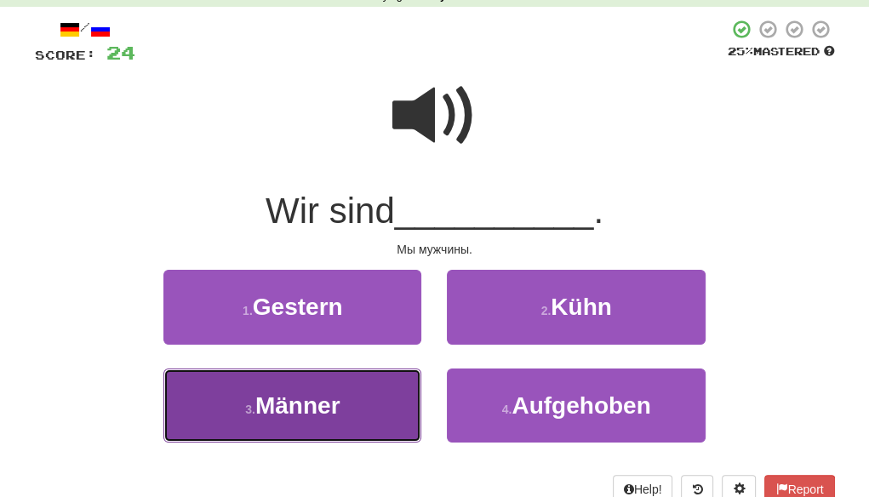
click at [347, 408] on button "3 . Männer" at bounding box center [292, 406] width 258 height 74
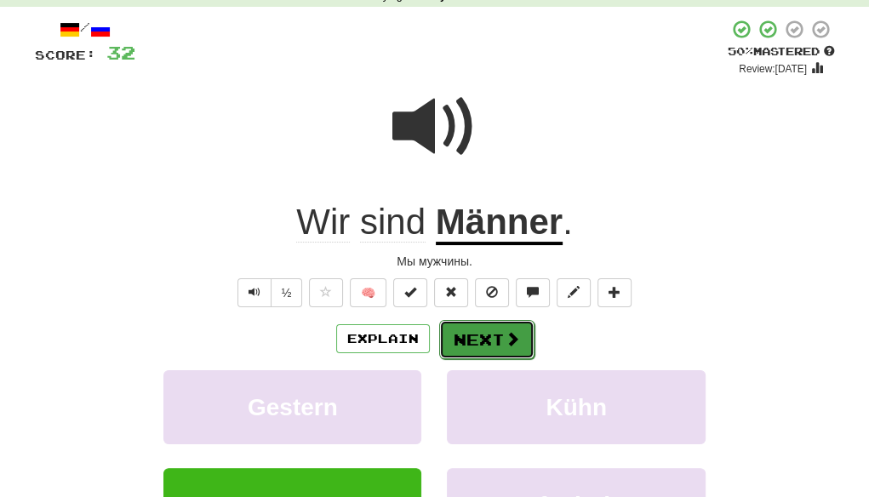
click at [495, 340] on button "Next" at bounding box center [486, 339] width 95 height 39
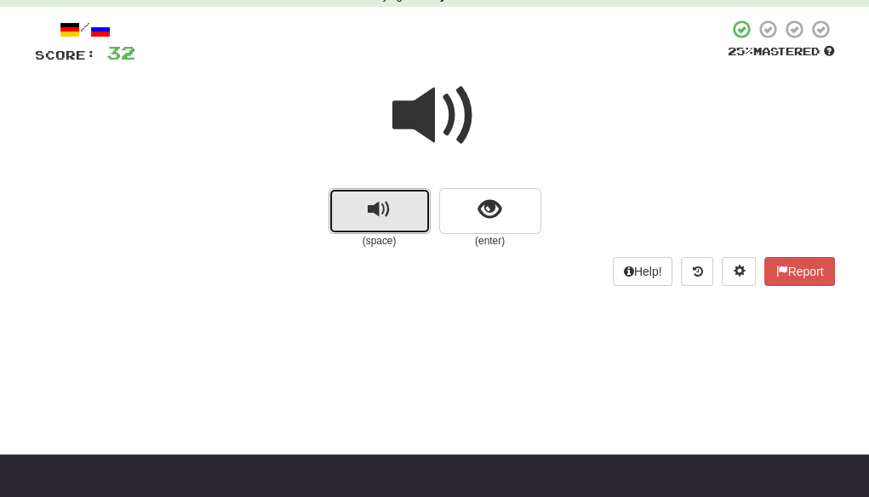
click at [368, 210] on span "replay audio" at bounding box center [379, 209] width 23 height 23
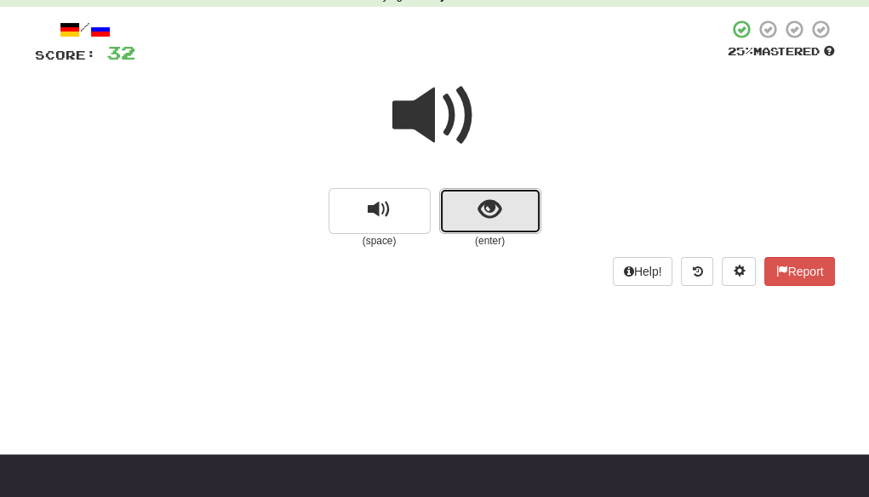
click at [472, 214] on button "show sentence" at bounding box center [490, 211] width 102 height 46
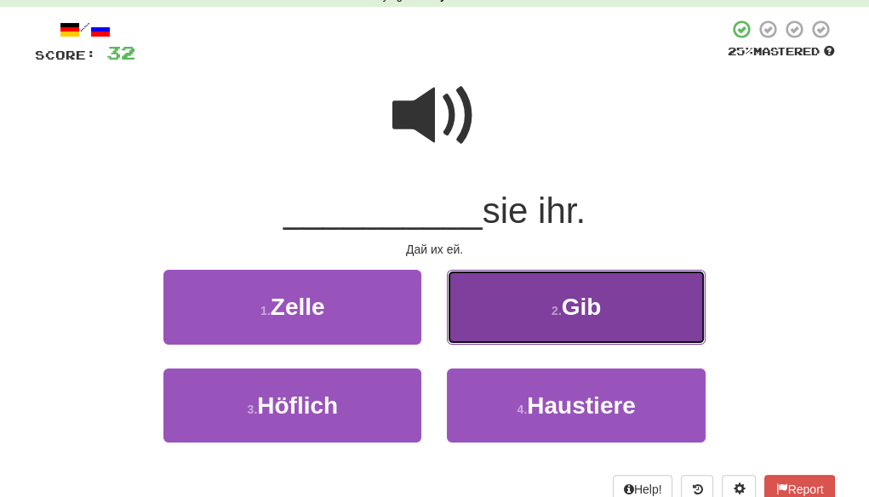
click at [578, 309] on span "Gib" at bounding box center [582, 307] width 40 height 26
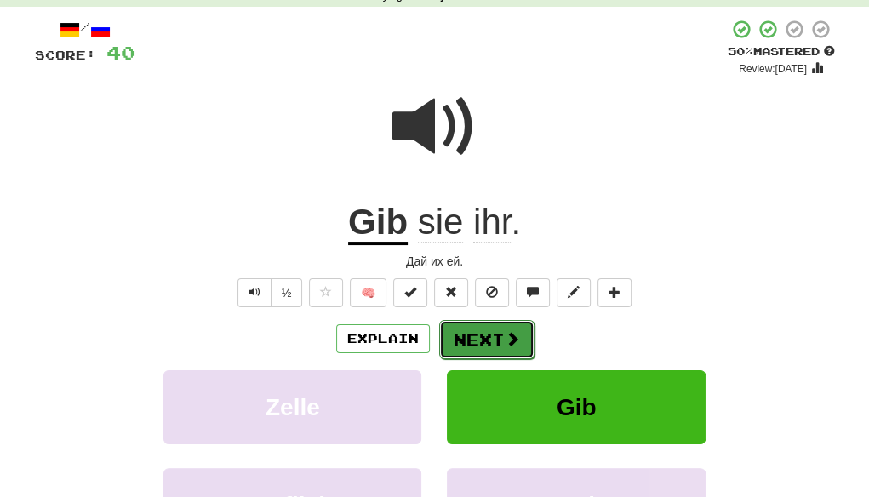
click at [494, 338] on button "Next" at bounding box center [486, 339] width 95 height 39
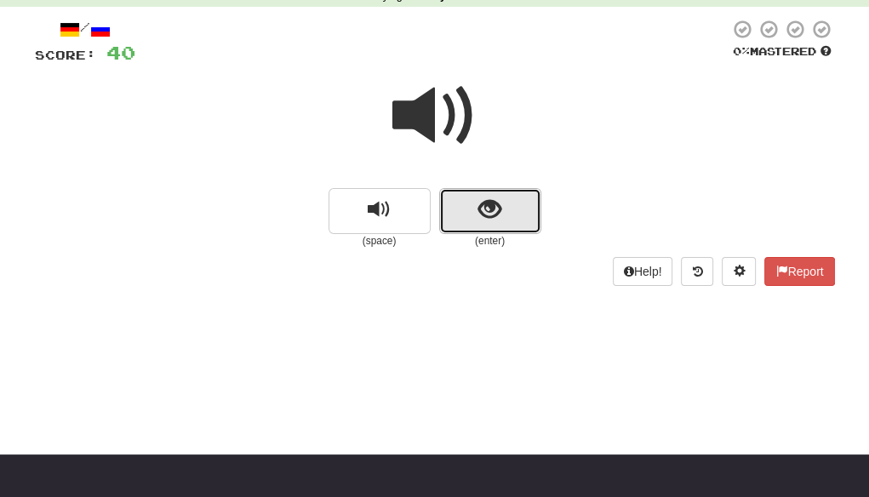
click at [497, 220] on span "show sentence" at bounding box center [489, 209] width 23 height 23
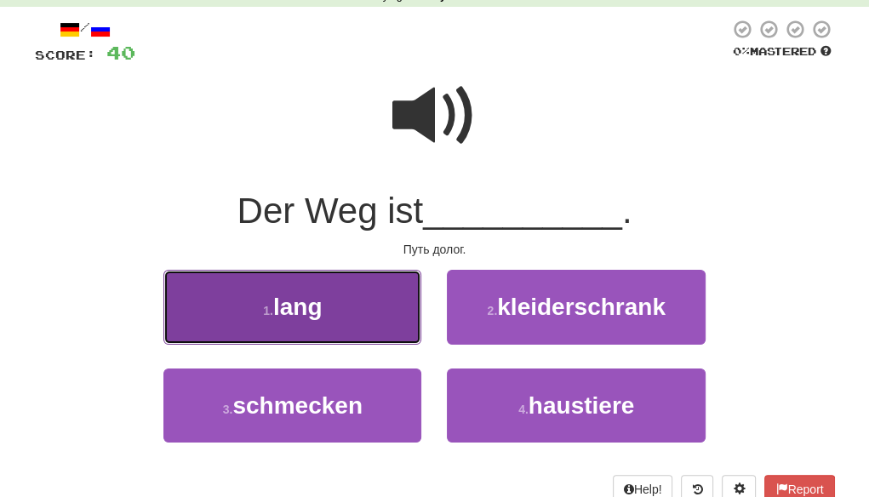
click at [344, 309] on button "1 . lang" at bounding box center [292, 307] width 258 height 74
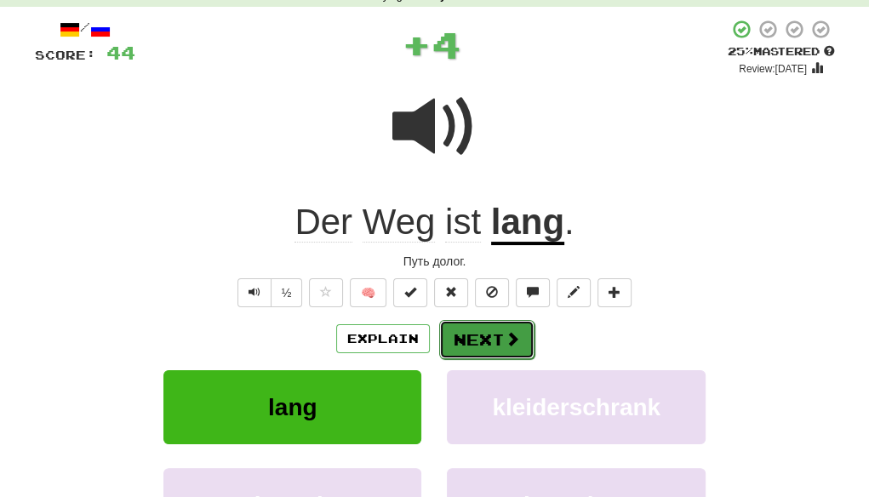
click at [505, 339] on span at bounding box center [512, 338] width 15 height 15
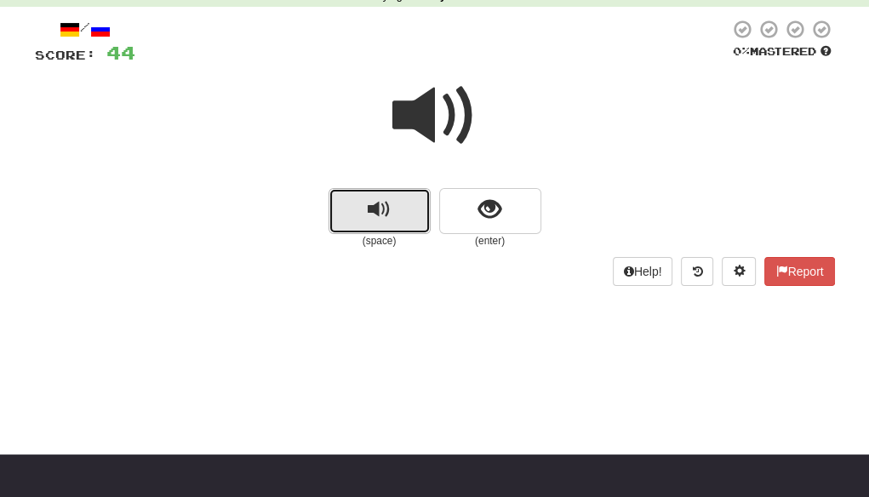
click at [371, 204] on span "replay audio" at bounding box center [379, 209] width 23 height 23
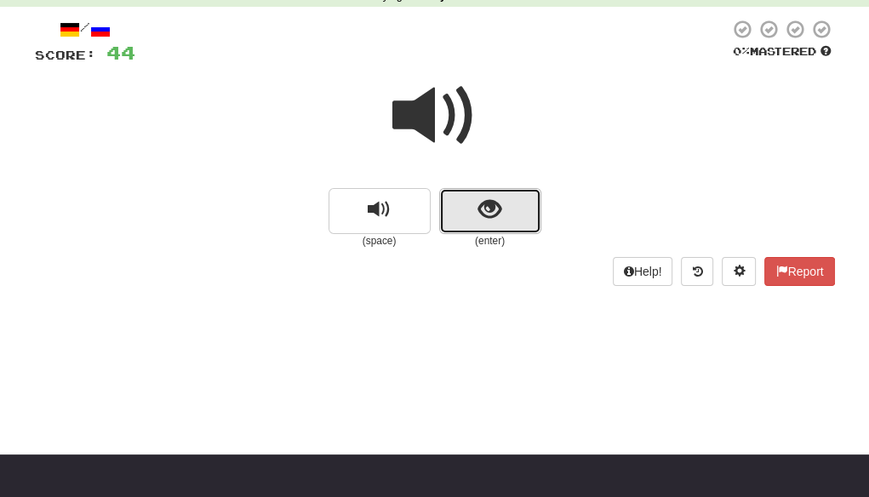
click at [479, 223] on button "show sentence" at bounding box center [490, 211] width 102 height 46
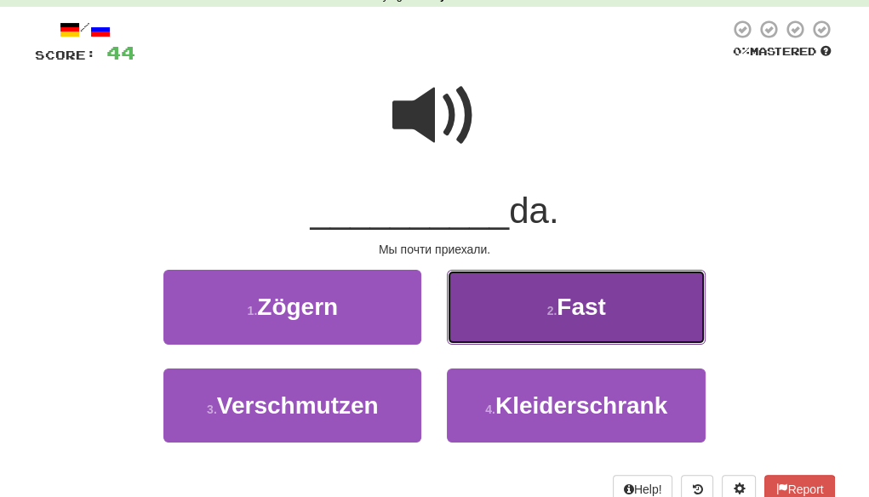
click at [597, 302] on span "Fast" at bounding box center [581, 307] width 49 height 26
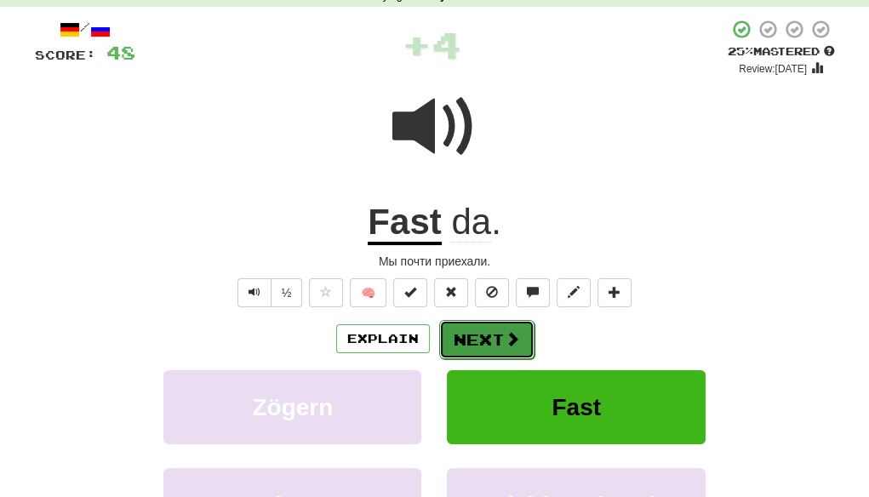
click at [494, 336] on button "Next" at bounding box center [486, 339] width 95 height 39
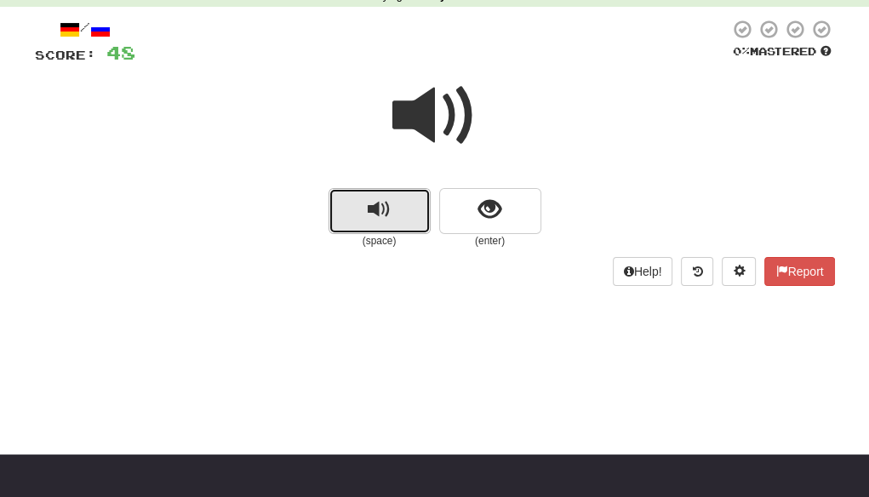
click at [368, 214] on span "replay audio" at bounding box center [379, 209] width 23 height 23
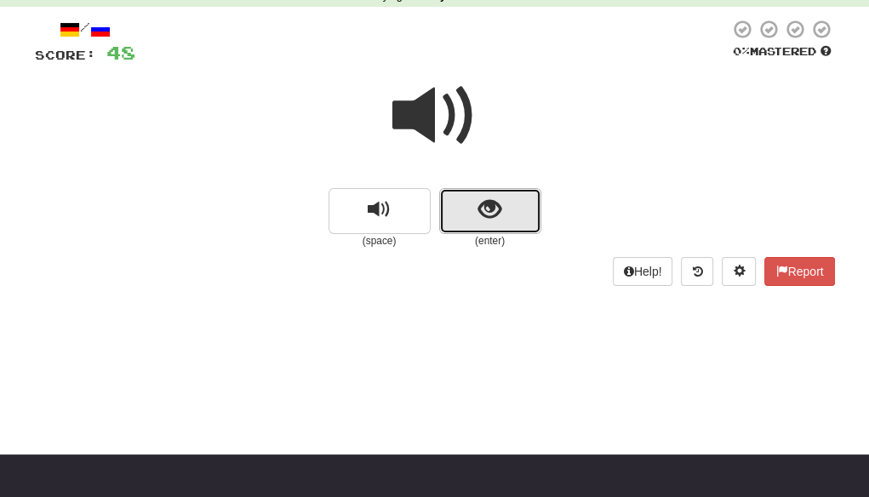
click at [497, 220] on span "show sentence" at bounding box center [489, 209] width 23 height 23
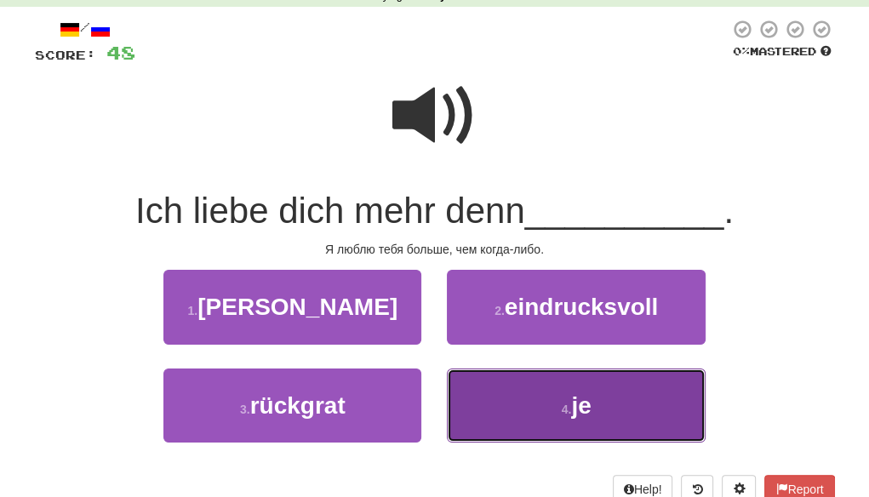
click at [569, 408] on small "4 ." at bounding box center [567, 410] width 10 height 14
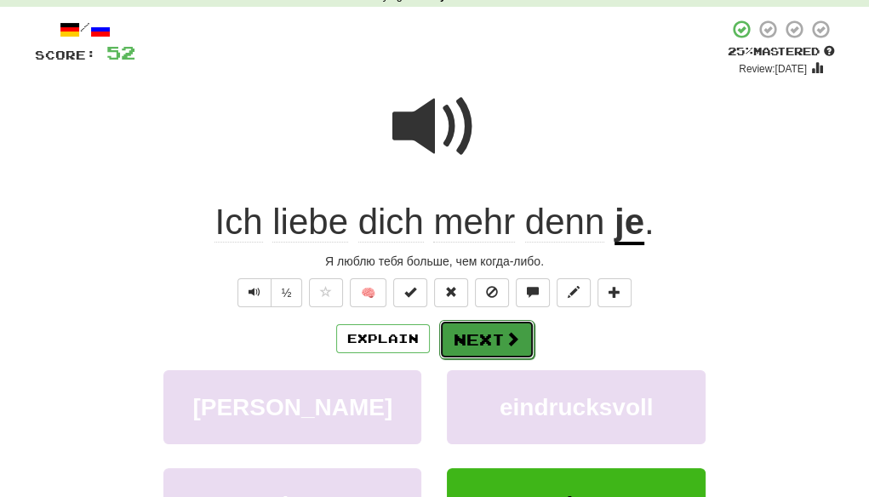
click at [505, 335] on span at bounding box center [512, 338] width 15 height 15
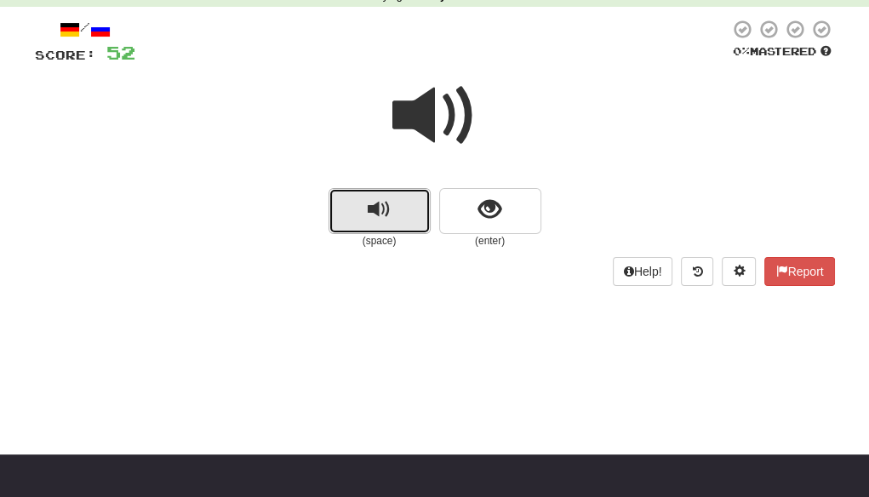
click at [389, 212] on span "replay audio" at bounding box center [379, 209] width 23 height 23
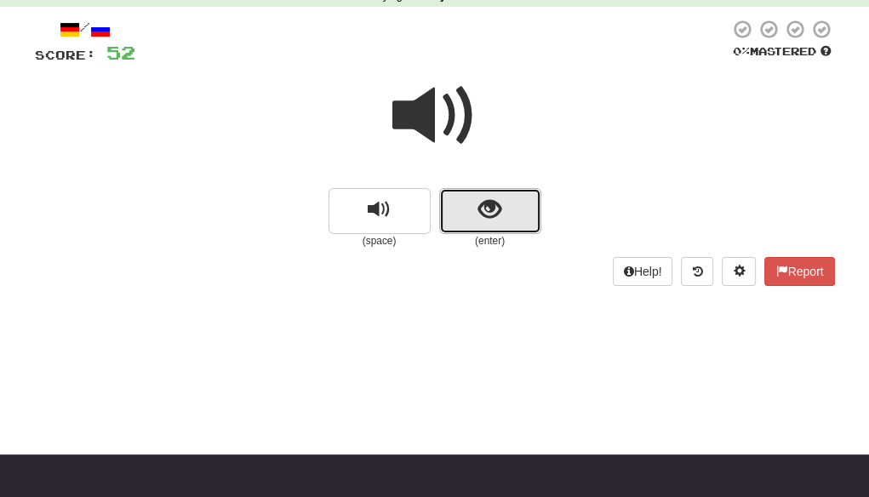
click at [503, 214] on button "show sentence" at bounding box center [490, 211] width 102 height 46
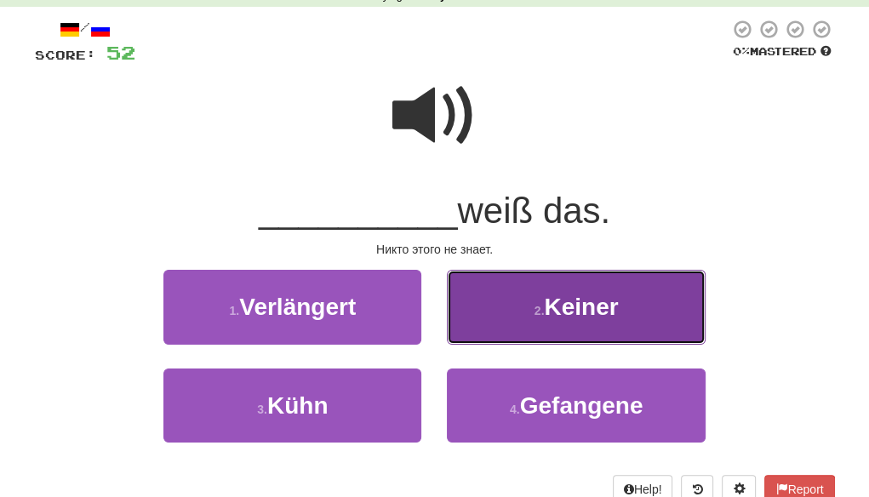
click at [592, 319] on span "Keiner" at bounding box center [581, 307] width 74 height 26
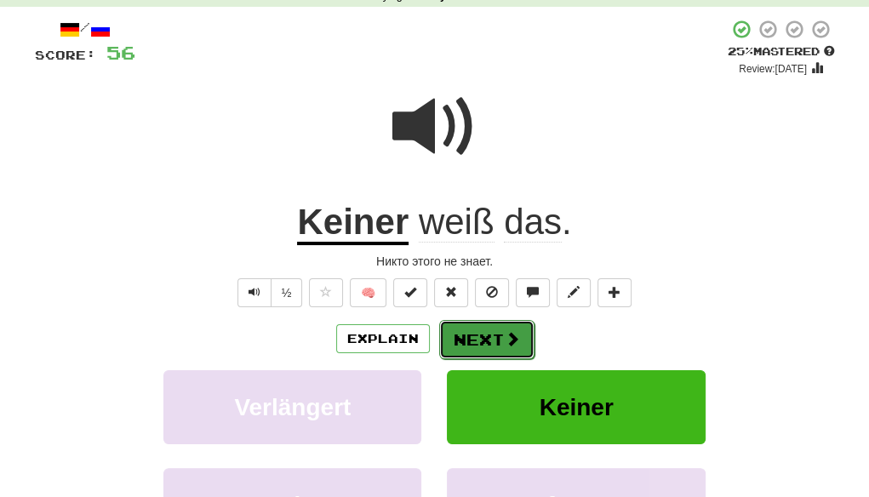
click at [490, 337] on button "Next" at bounding box center [486, 339] width 95 height 39
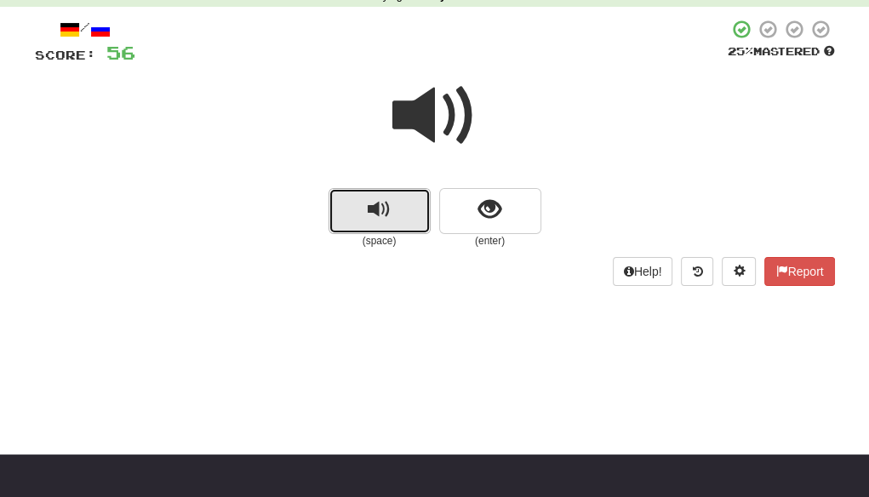
click at [386, 221] on span "replay audio" at bounding box center [379, 209] width 23 height 23
click at [374, 209] on span "replay audio" at bounding box center [379, 209] width 23 height 23
click at [354, 218] on button "replay audio" at bounding box center [380, 211] width 102 height 46
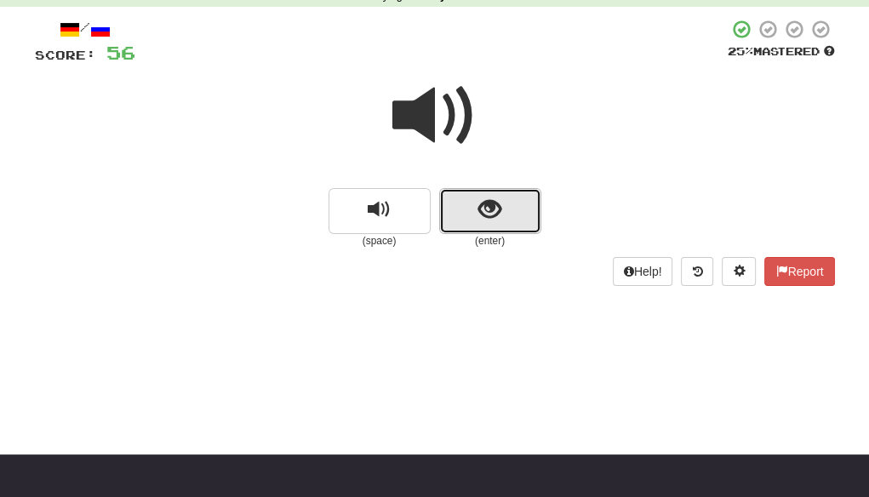
click at [477, 213] on button "show sentence" at bounding box center [490, 211] width 102 height 46
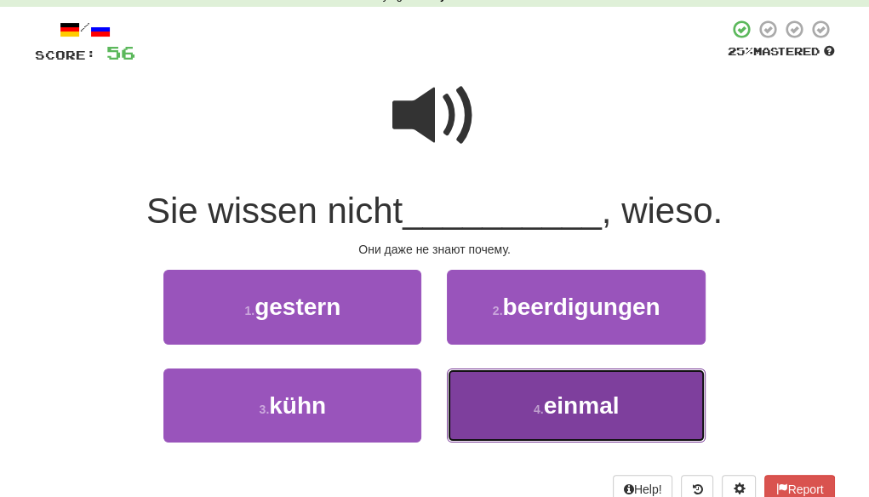
click at [565, 400] on span "einmal" at bounding box center [582, 405] width 76 height 26
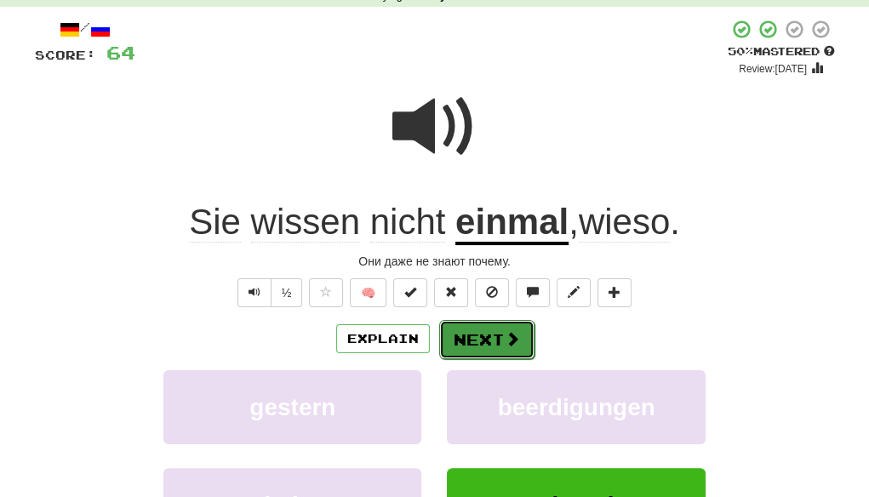
click at [482, 339] on button "Next" at bounding box center [486, 339] width 95 height 39
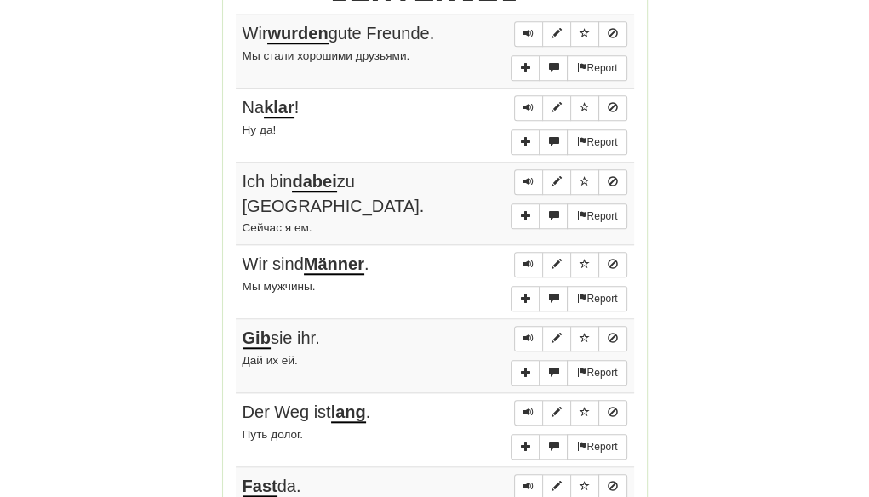
scroll to position [1447, 0]
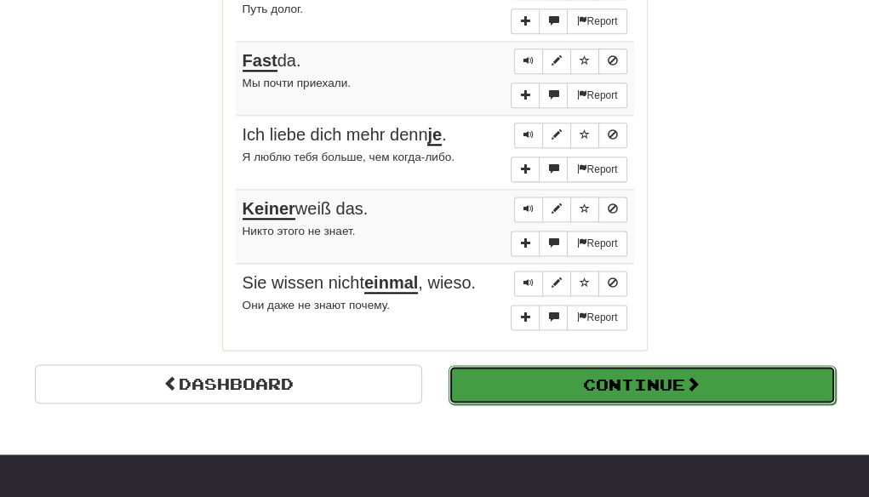
click at [592, 367] on button "Continue" at bounding box center [642, 384] width 387 height 39
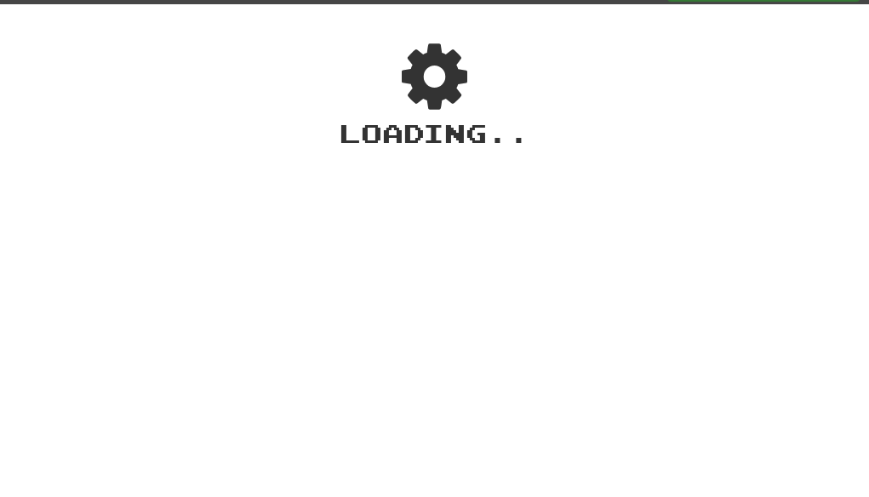
scroll to position [0, 0]
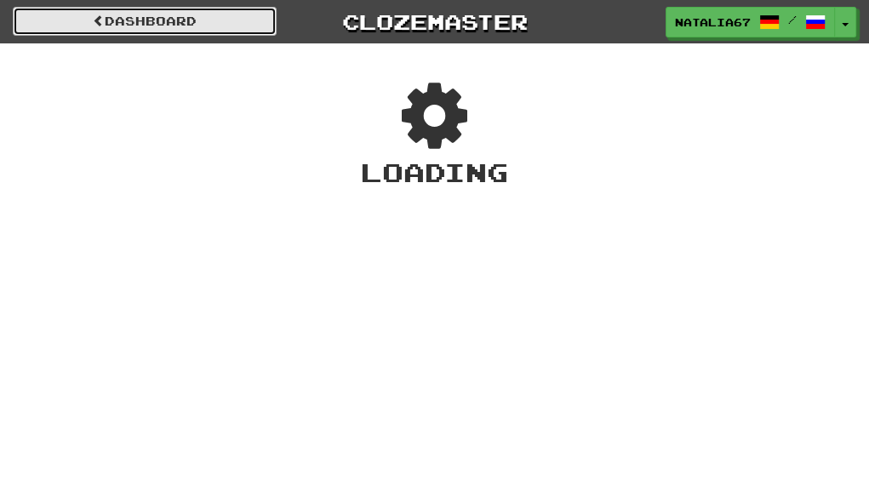
click at [93, 16] on span at bounding box center [99, 20] width 12 height 12
